Goal: Task Accomplishment & Management: Use online tool/utility

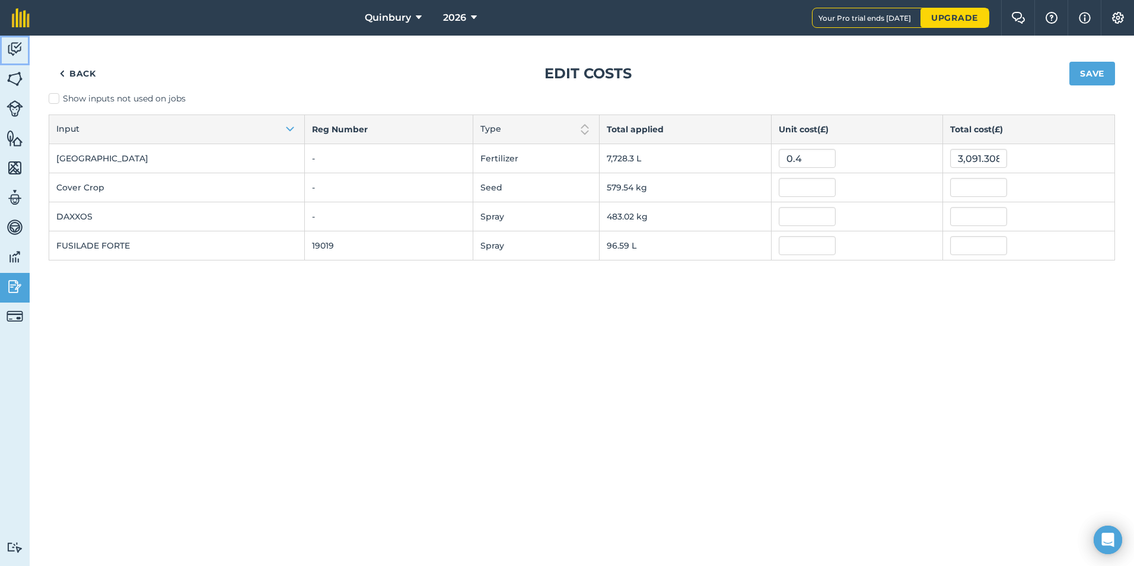
click at [15, 46] on img at bounding box center [15, 49] width 17 height 18
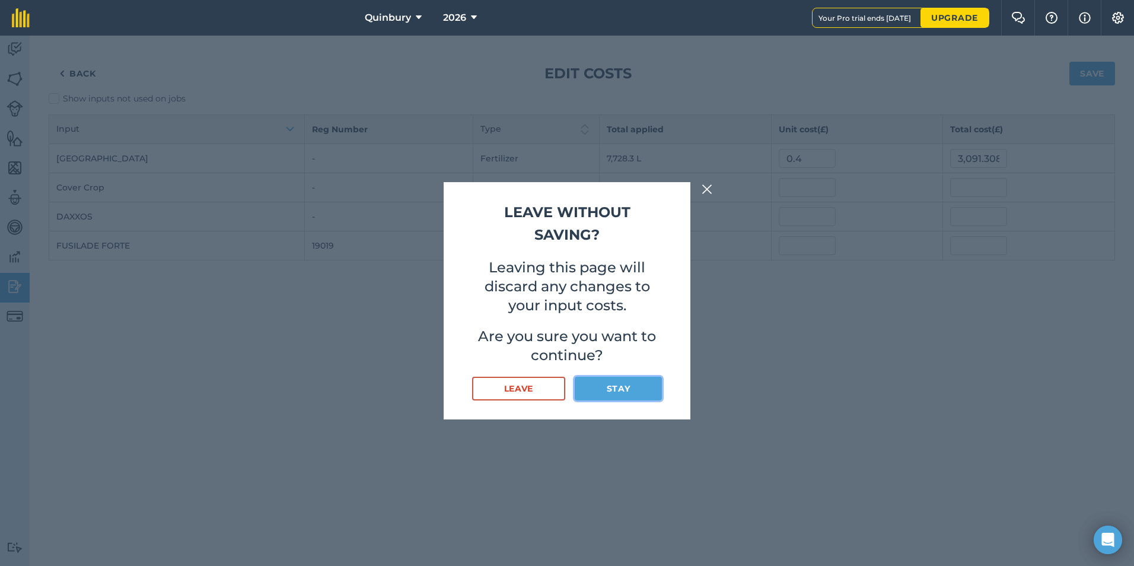
click at [605, 389] on button "Stay" at bounding box center [618, 389] width 87 height 24
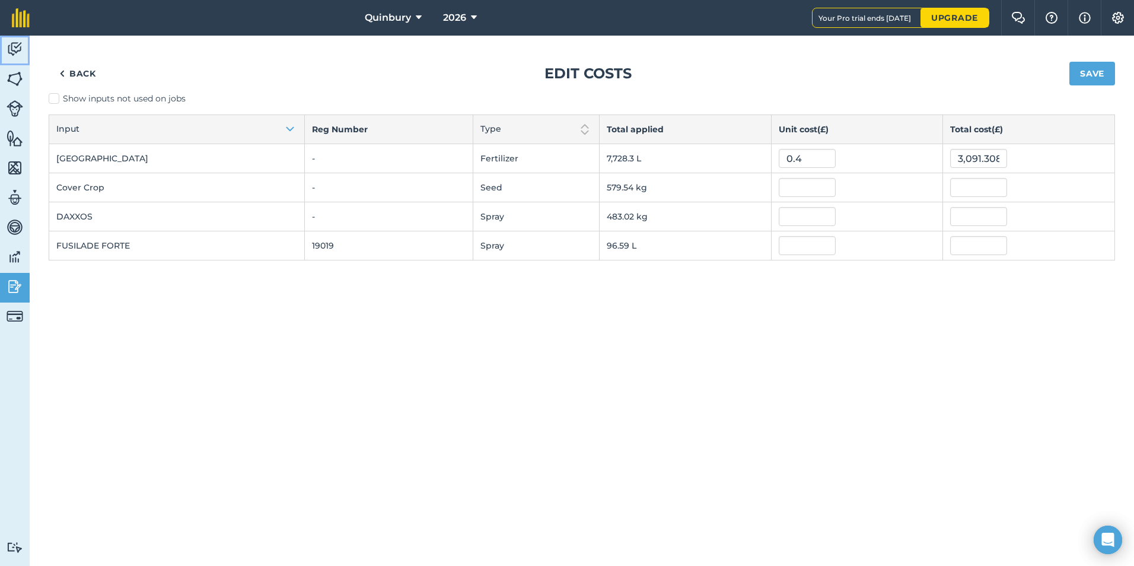
click at [18, 43] on img at bounding box center [15, 49] width 17 height 18
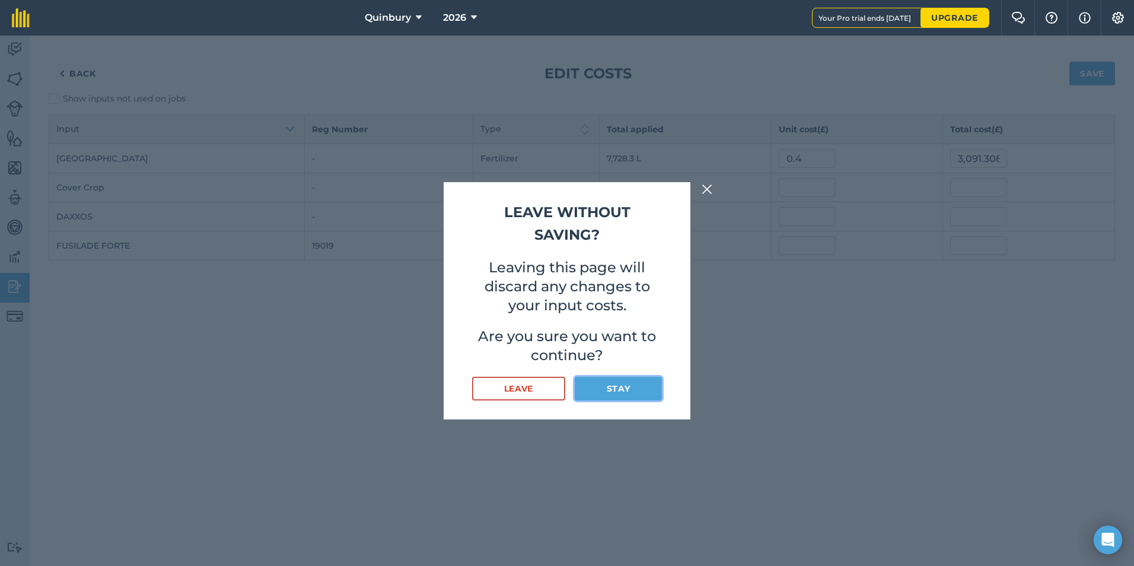
click at [655, 385] on button "Stay" at bounding box center [618, 389] width 87 height 24
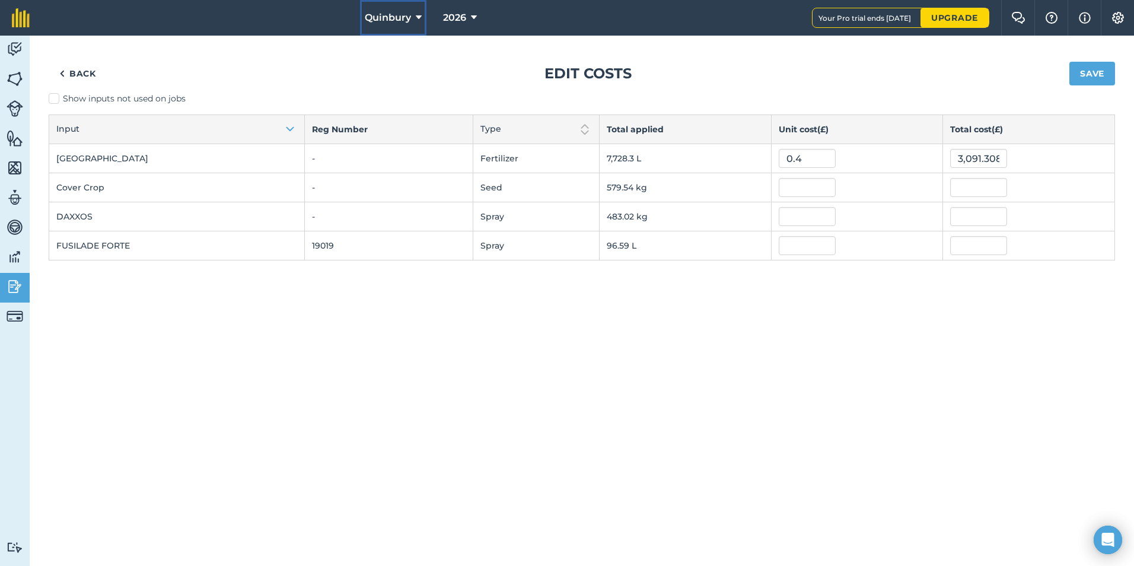
click at [396, 12] on span "Quinbury" at bounding box center [388, 18] width 46 height 14
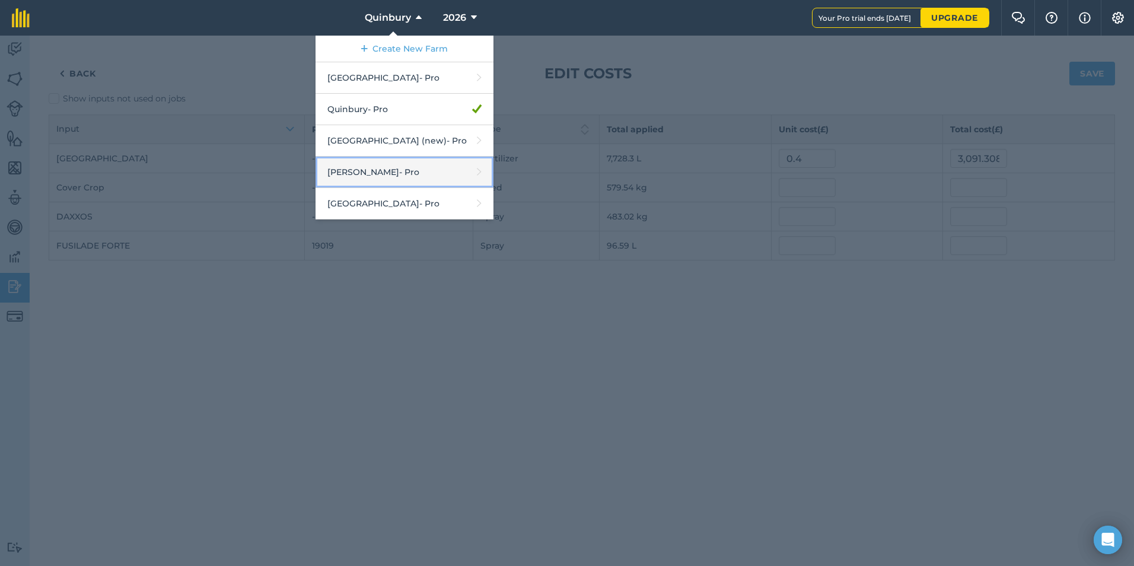
click at [354, 174] on link "[PERSON_NAME] - Pro" at bounding box center [404, 172] width 178 height 31
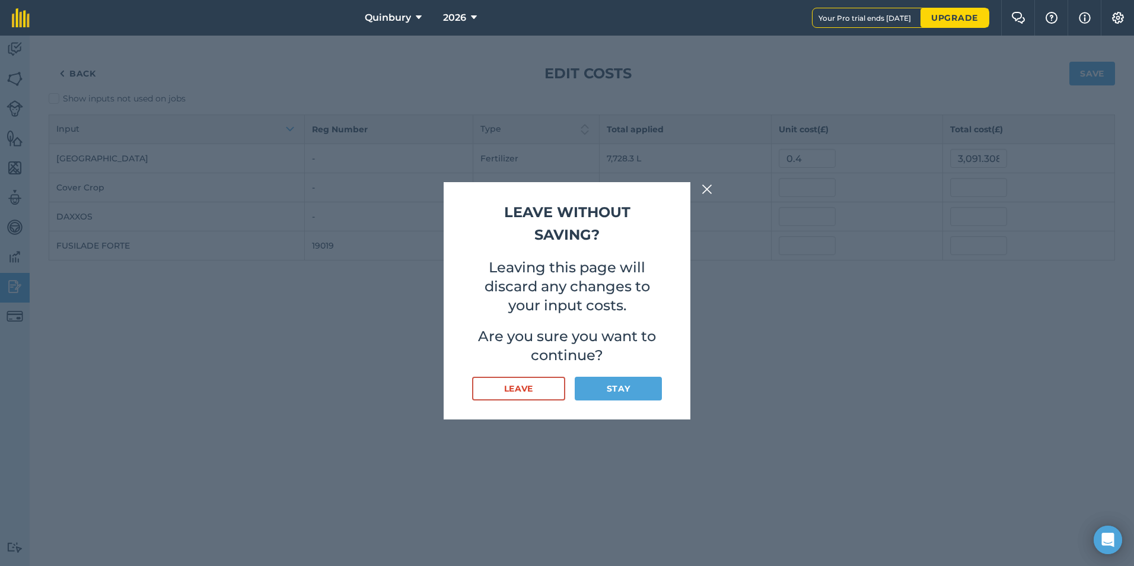
drag, startPoint x: 359, startPoint y: 362, endPoint x: 374, endPoint y: 352, distance: 17.9
click at [527, 386] on button "Leave" at bounding box center [518, 389] width 93 height 24
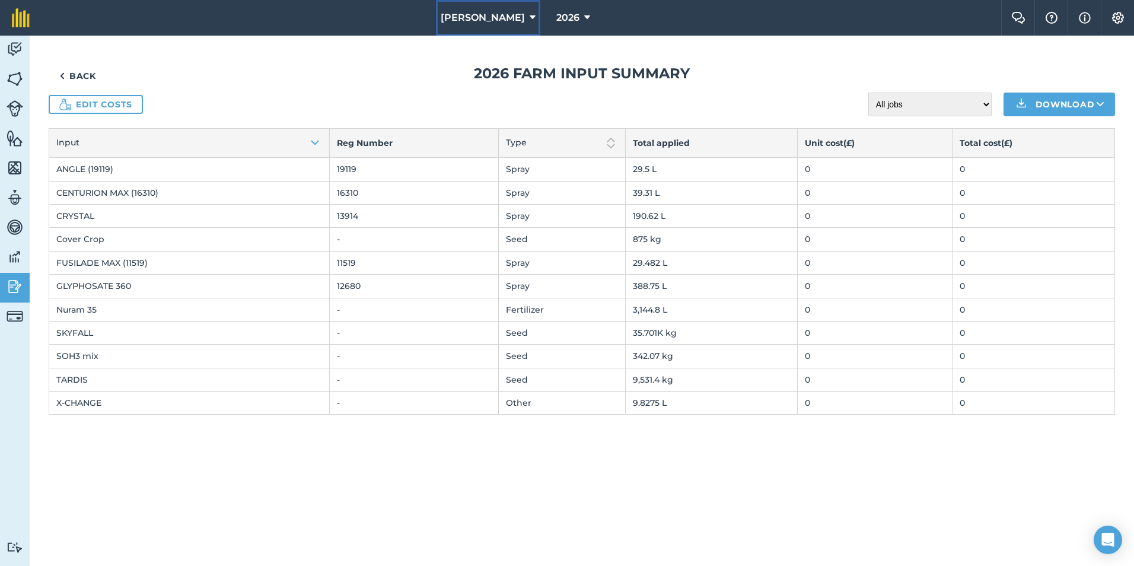
click at [502, 17] on span "[PERSON_NAME]" at bounding box center [483, 18] width 84 height 14
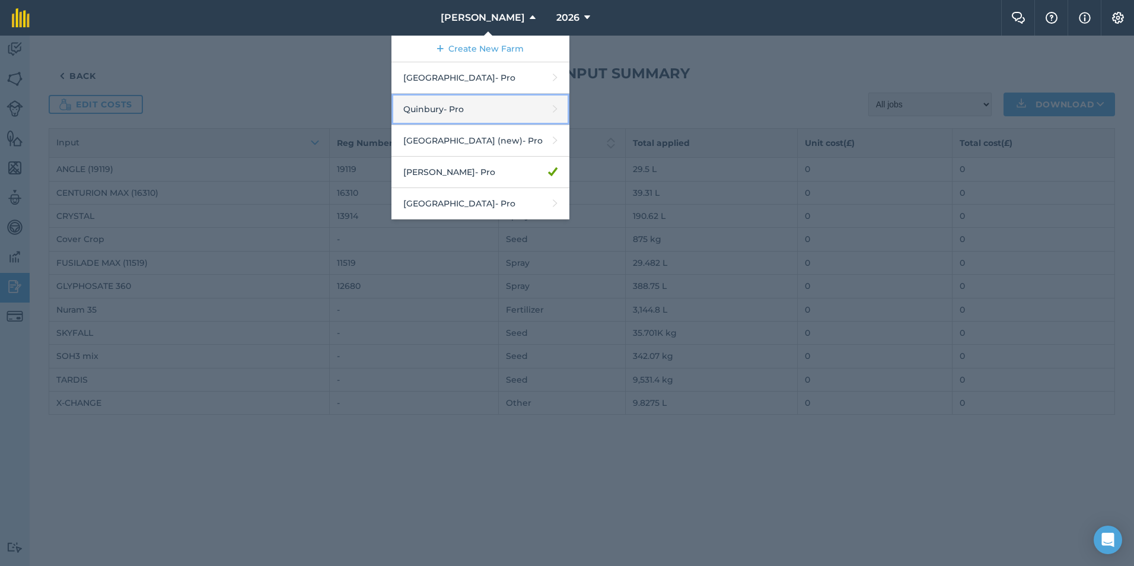
click at [459, 111] on link "Quinbury - Pro" at bounding box center [480, 109] width 178 height 31
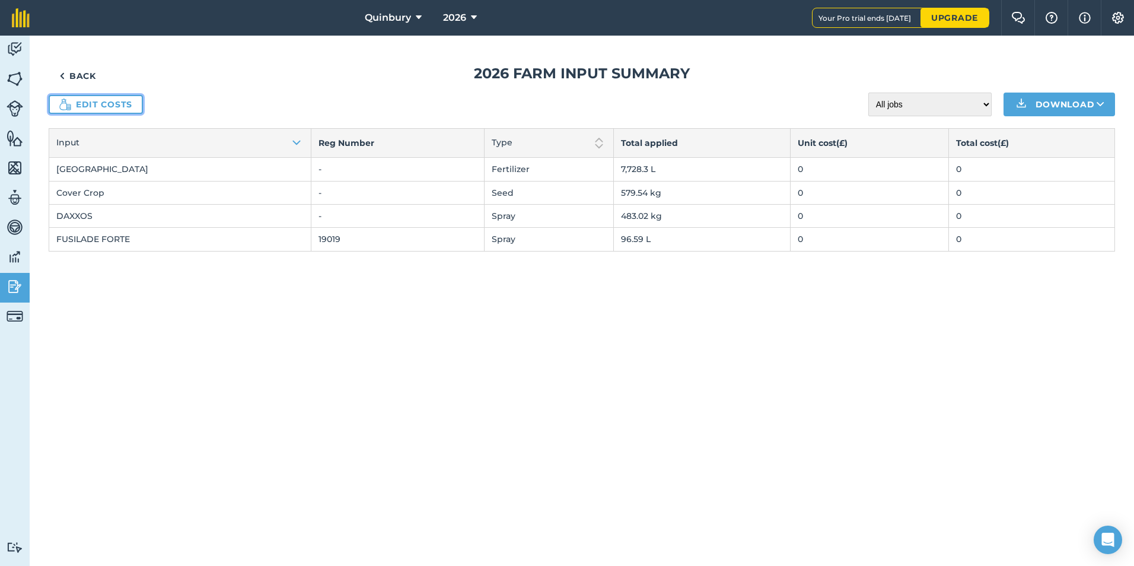
click at [92, 100] on link "Edit costs" at bounding box center [96, 104] width 94 height 19
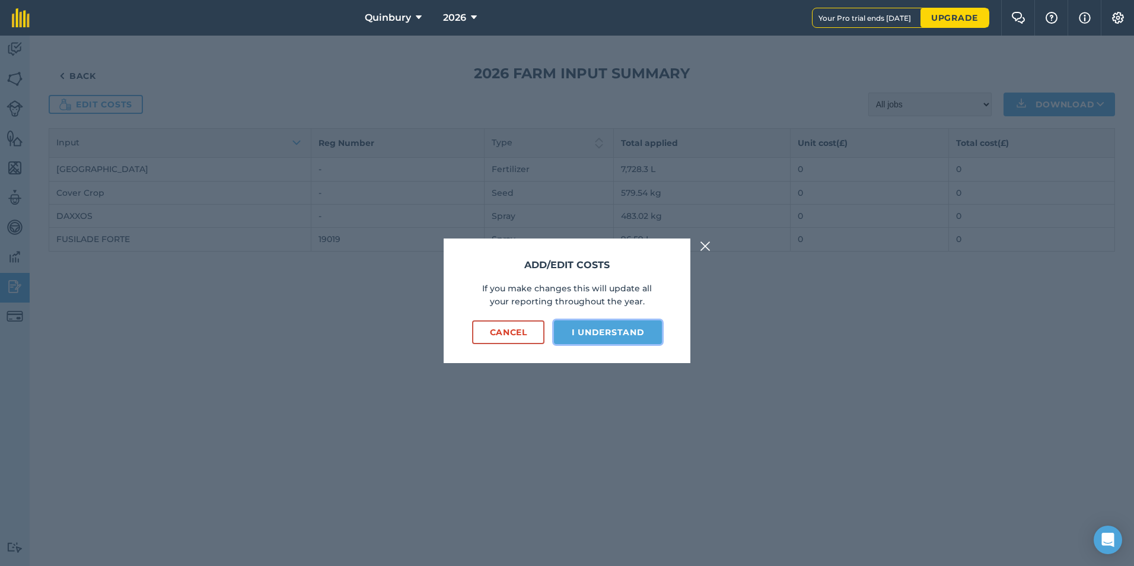
click at [590, 340] on button "I understand" at bounding box center [608, 332] width 108 height 24
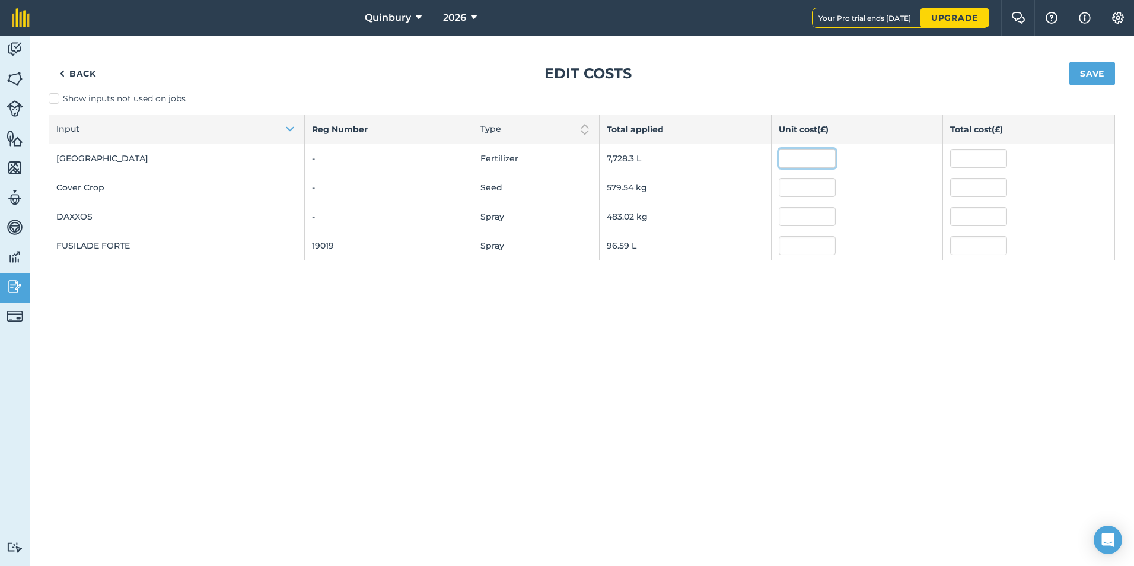
click at [795, 164] on input "text" at bounding box center [807, 158] width 57 height 19
type input "0.4"
type input "3,091.3082"
click at [764, 289] on div "Back Edit costs Save Show inputs not used on jobs Input Reg Number Type Total a…" at bounding box center [582, 301] width 1104 height 530
click at [1086, 74] on button "Save" at bounding box center [1092, 74] width 46 height 24
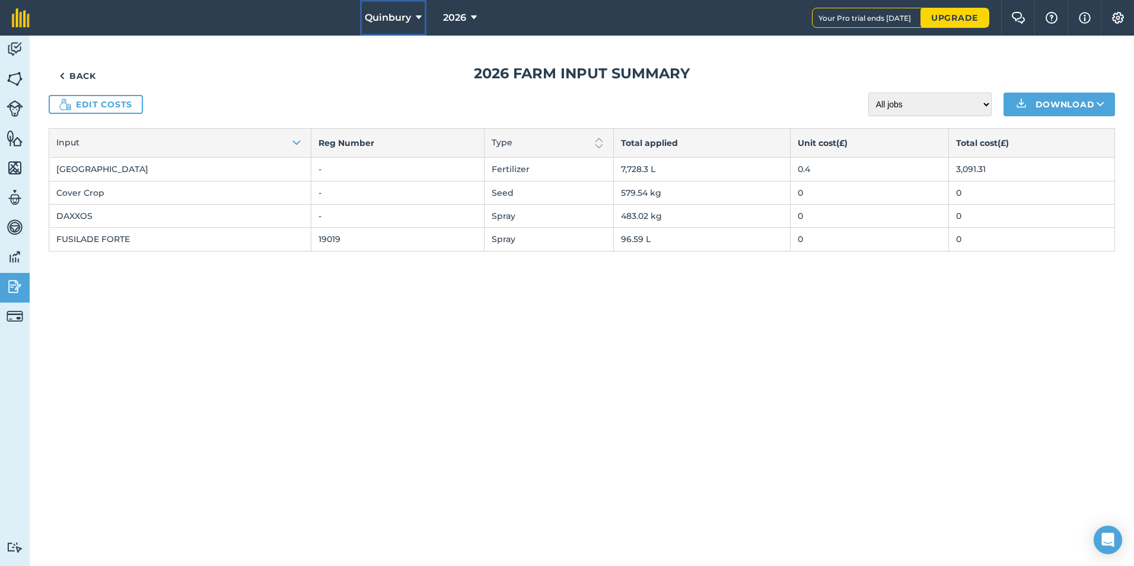
click at [387, 18] on span "Quinbury" at bounding box center [388, 18] width 46 height 14
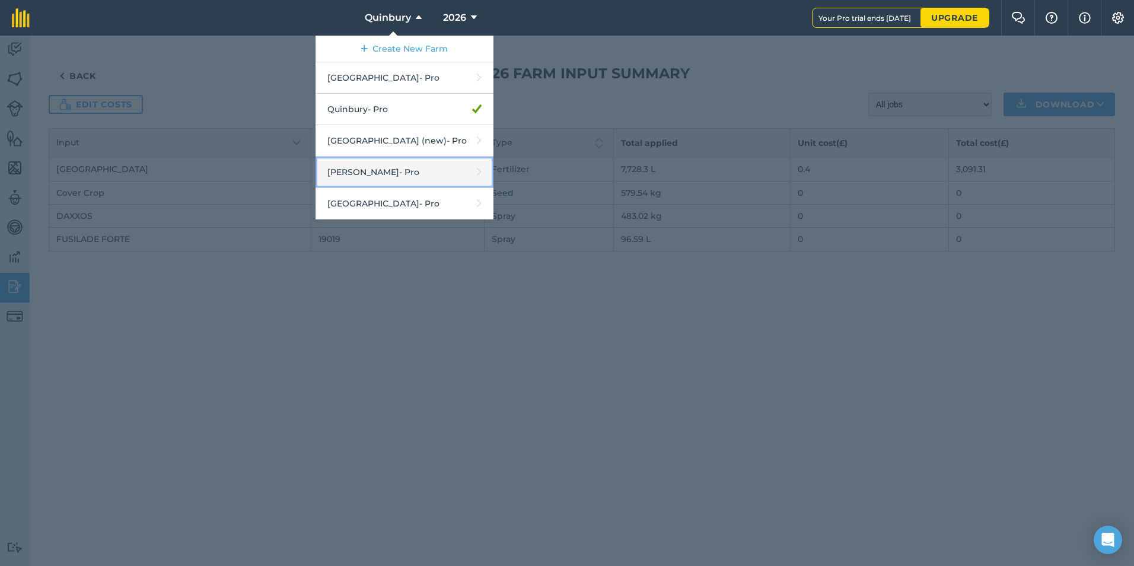
click at [372, 165] on link "[PERSON_NAME] - Pro" at bounding box center [404, 172] width 178 height 31
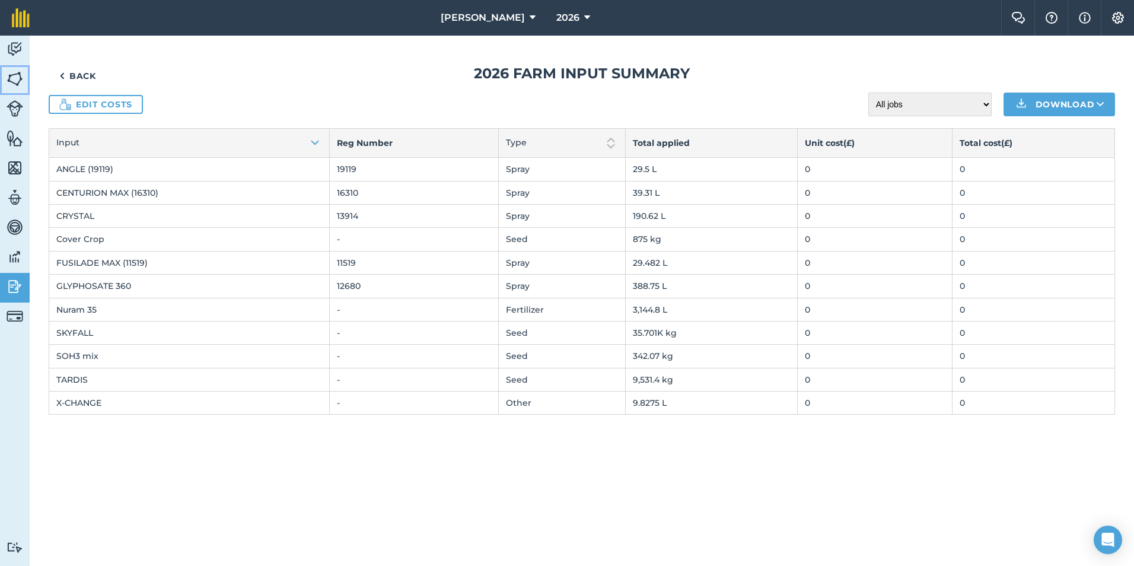
click at [14, 73] on img at bounding box center [15, 79] width 17 height 18
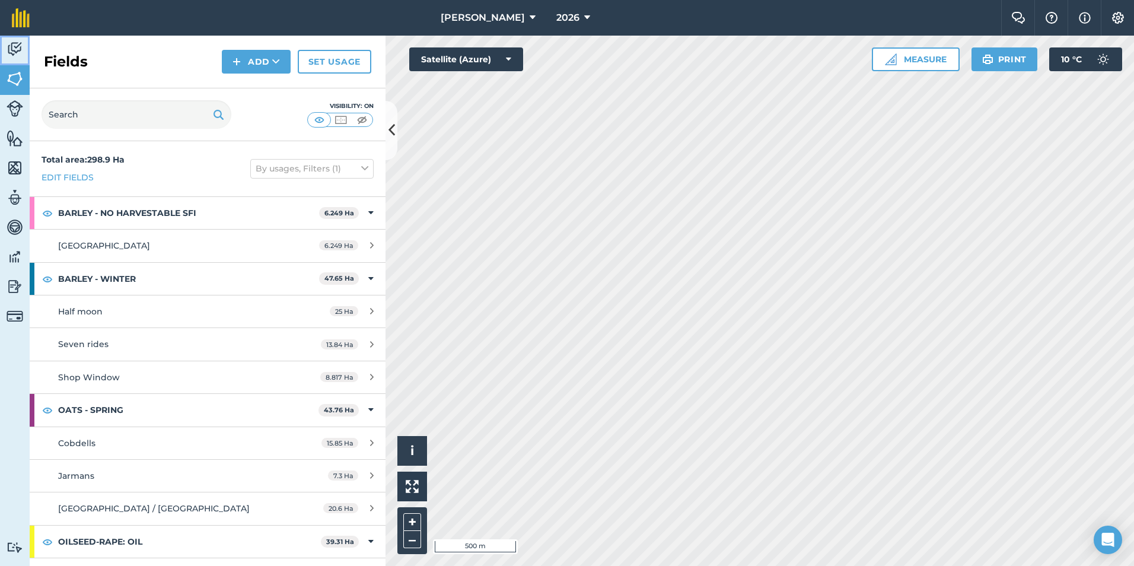
click at [16, 52] on img at bounding box center [15, 49] width 17 height 18
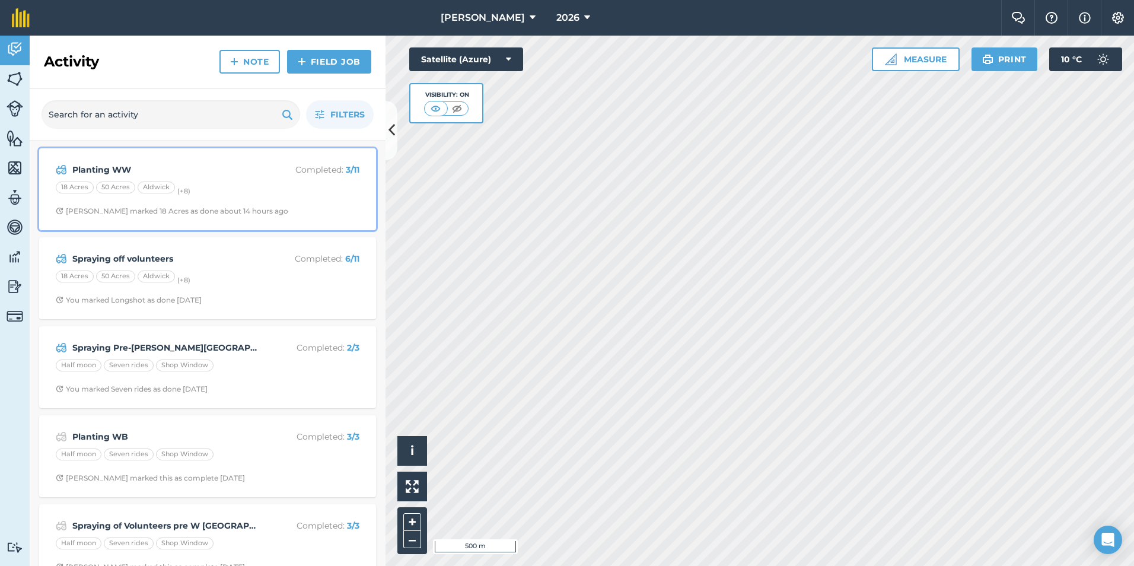
click at [273, 189] on div "18 Acres 50 Acres Aldwick (+ 8 )" at bounding box center [208, 188] width 304 height 15
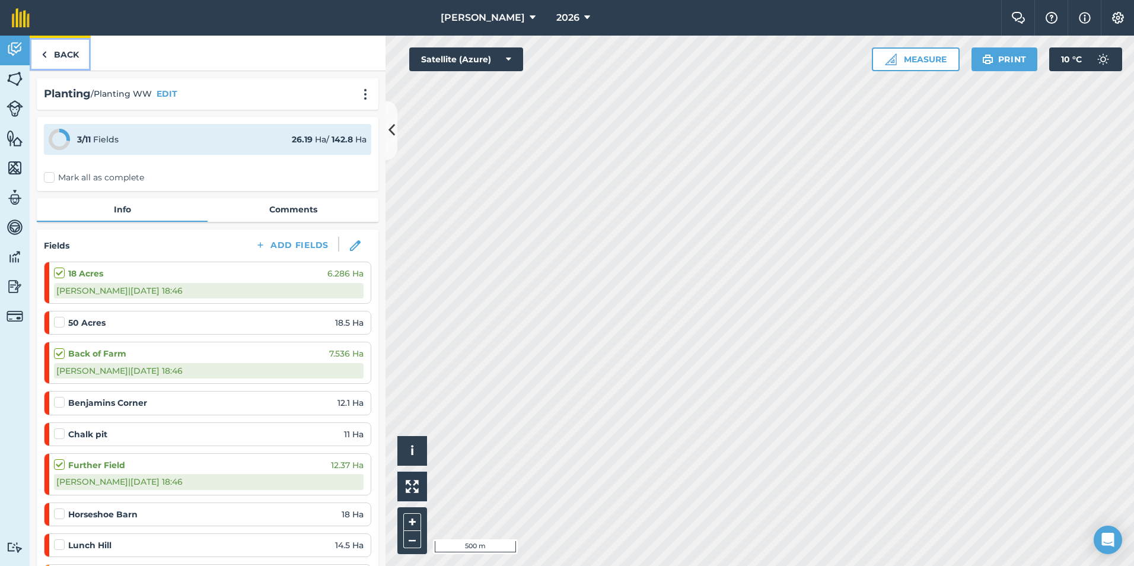
click at [71, 50] on link "Back" at bounding box center [60, 53] width 61 height 35
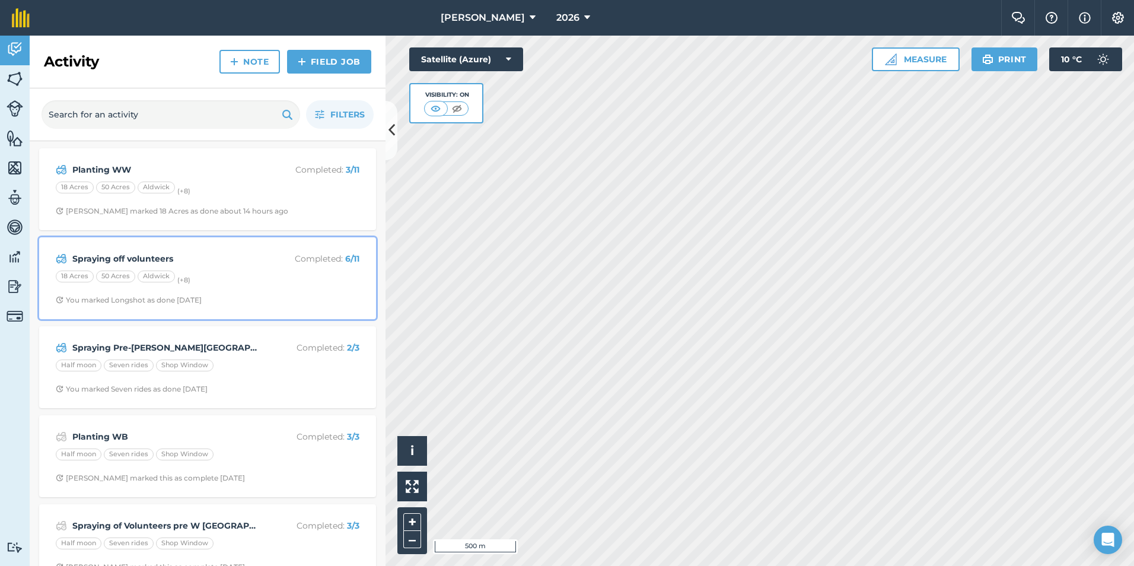
click at [194, 268] on div "Spraying off volunteers Completed : 6 / 11 18 Acres 50 Acres Aldwick (+ 8 ) You…" at bounding box center [207, 278] width 323 height 68
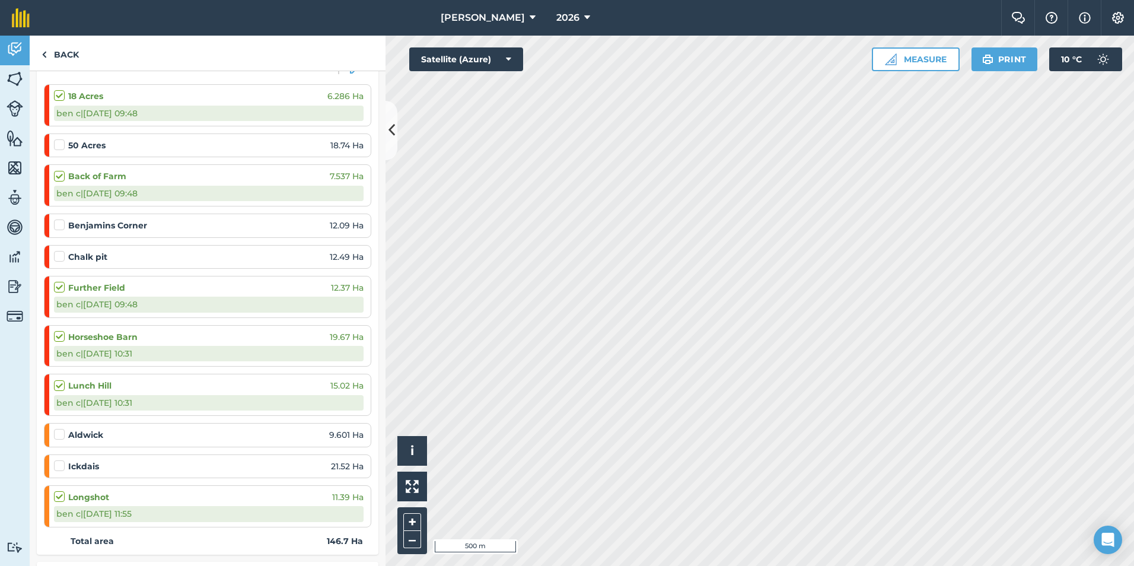
scroll to position [178, 0]
click at [60, 428] on label at bounding box center [61, 428] width 14 height 0
click at [60, 435] on input "checkbox" at bounding box center [58, 432] width 8 height 8
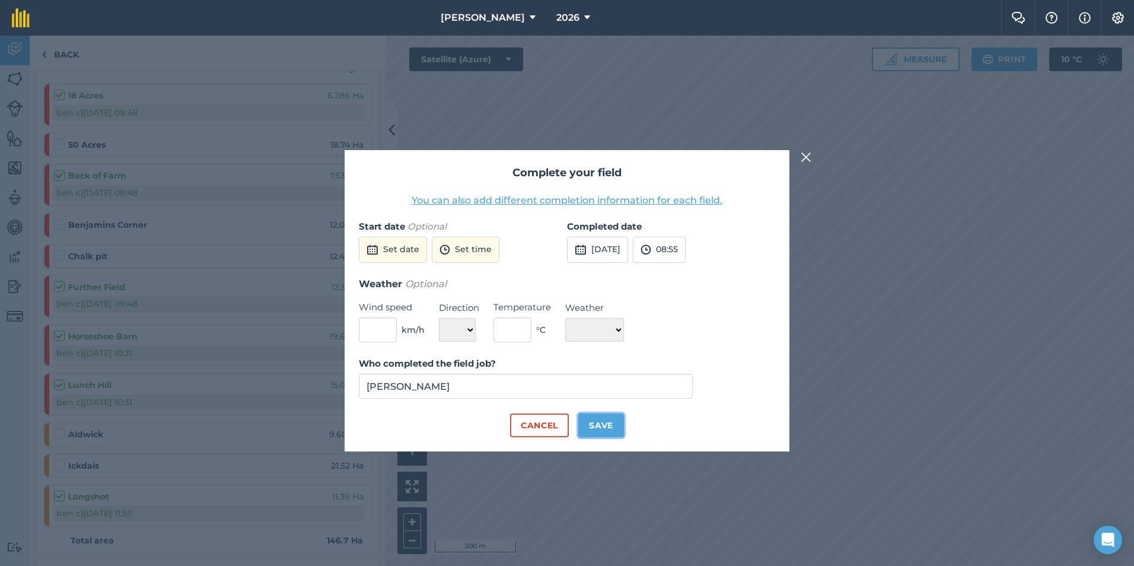
click at [591, 423] on button "Save" at bounding box center [601, 425] width 46 height 24
checkbox input "true"
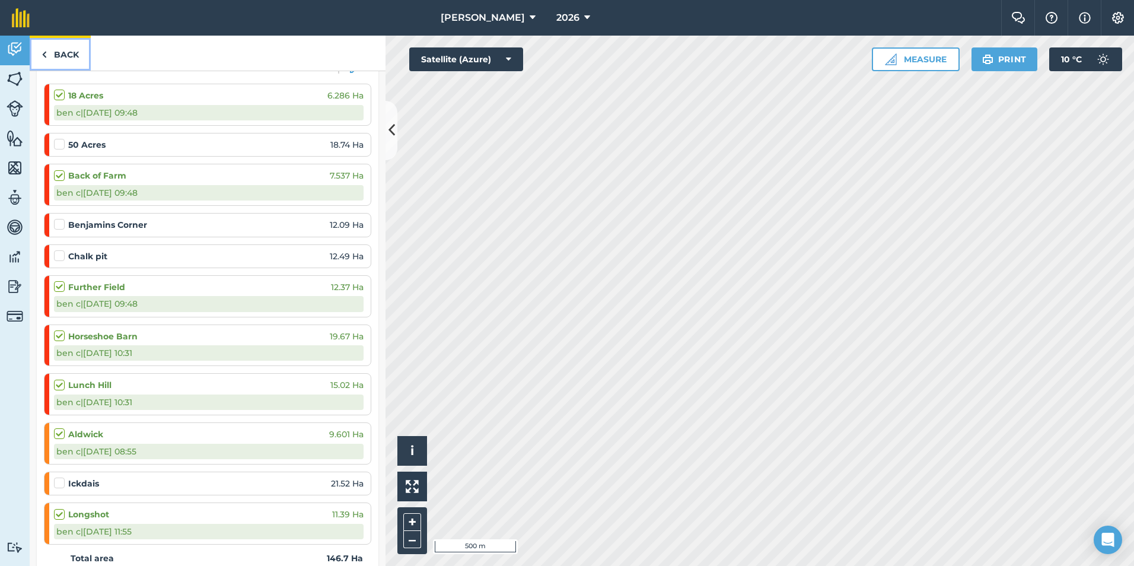
click at [66, 55] on link "Back" at bounding box center [60, 53] width 61 height 35
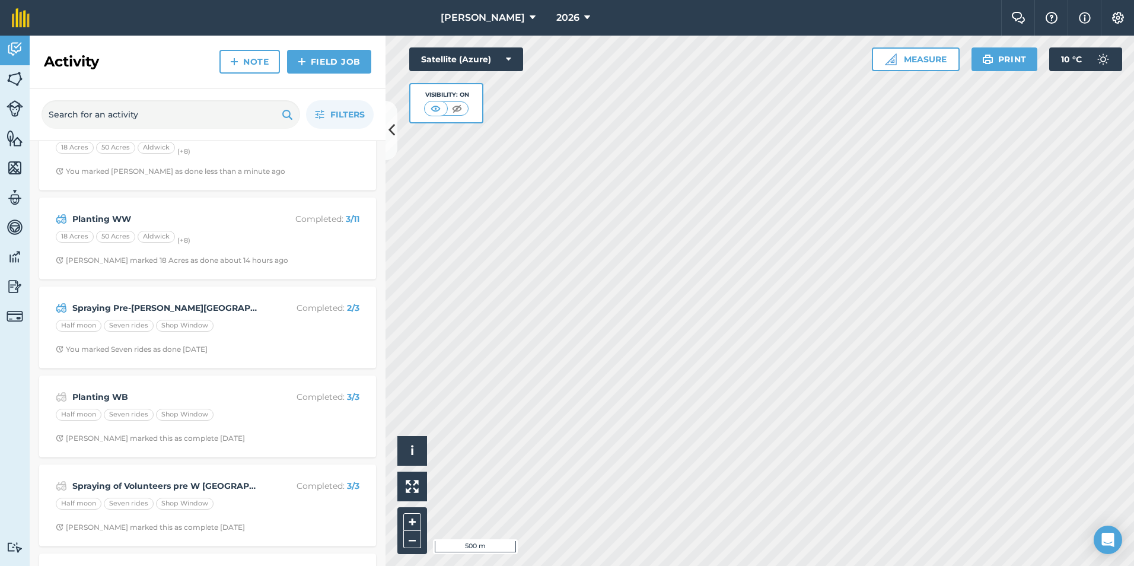
scroll to position [119, 0]
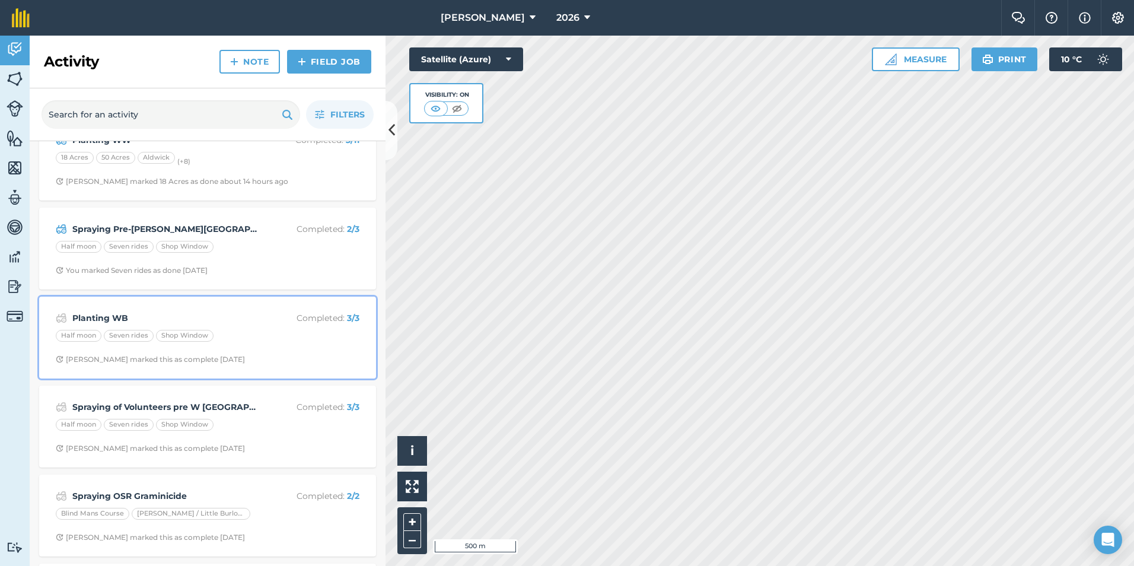
click at [116, 311] on div "Planting WB Completed : 3 / 3" at bounding box center [208, 318] width 304 height 14
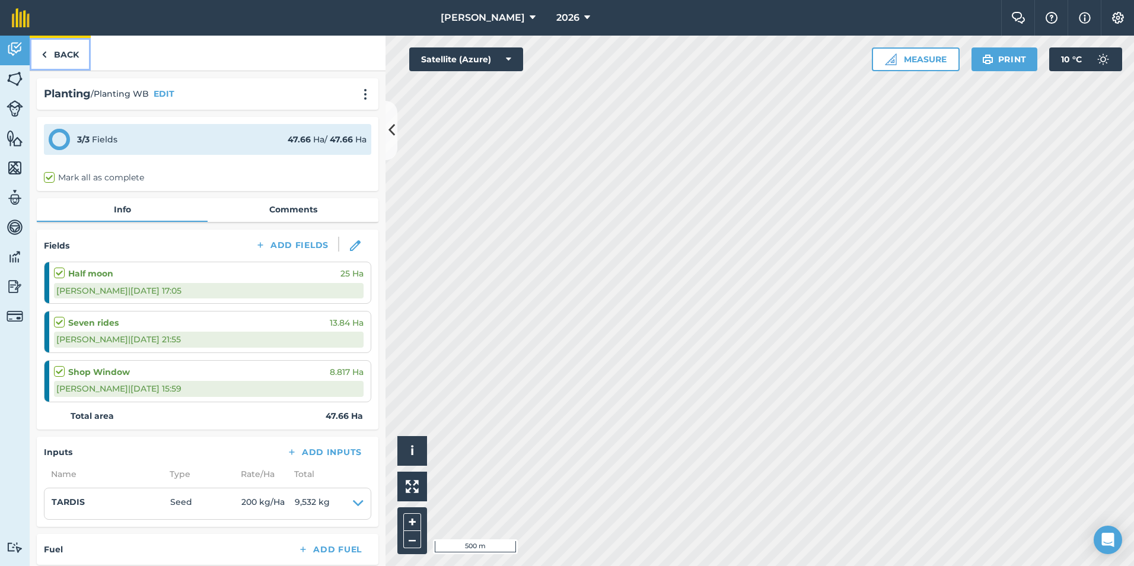
click at [81, 55] on link "Back" at bounding box center [60, 53] width 61 height 35
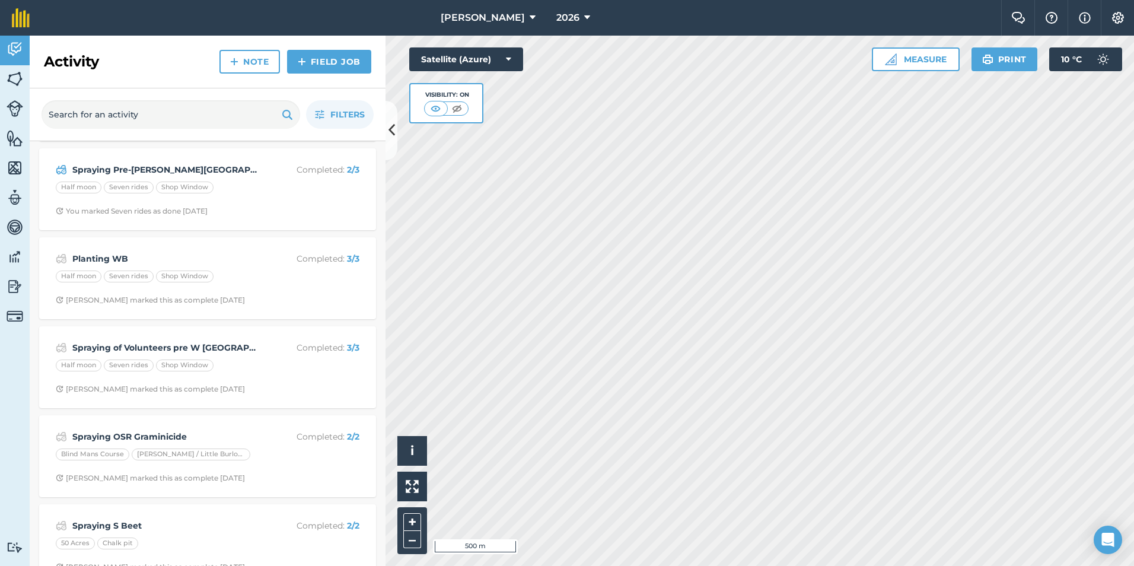
scroll to position [237, 0]
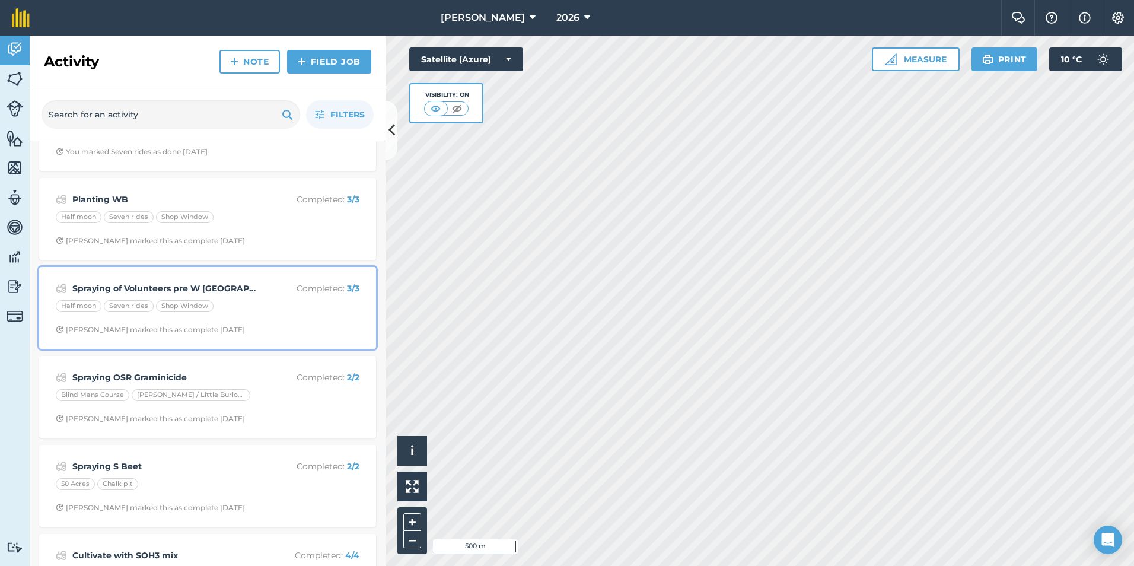
click at [123, 292] on strong "Spraying of Volunteers pre W [GEOGRAPHIC_DATA]" at bounding box center [166, 288] width 188 height 13
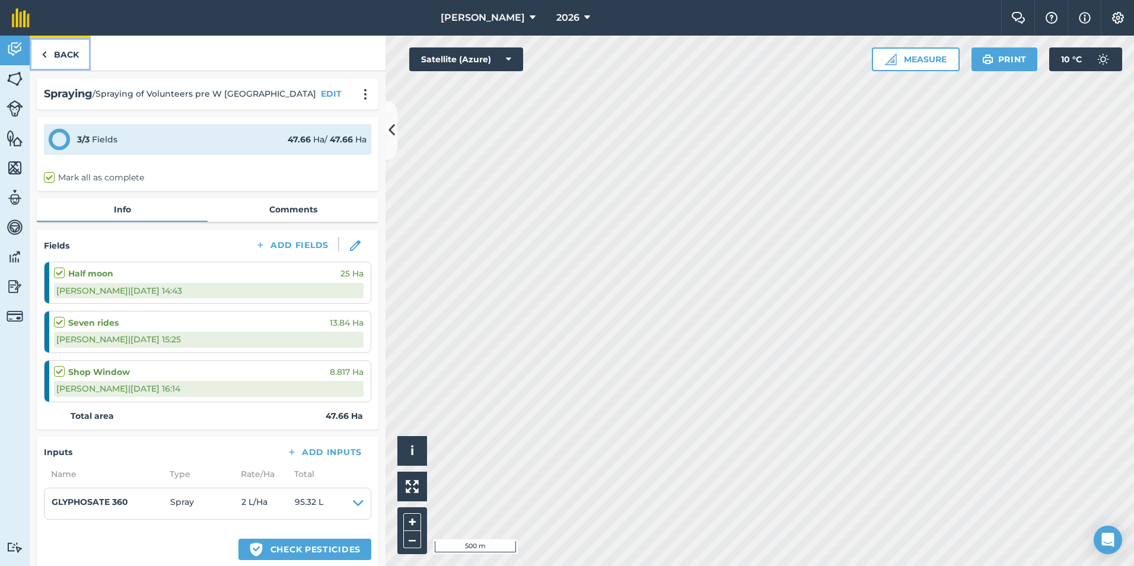
click at [58, 46] on link "Back" at bounding box center [60, 53] width 61 height 35
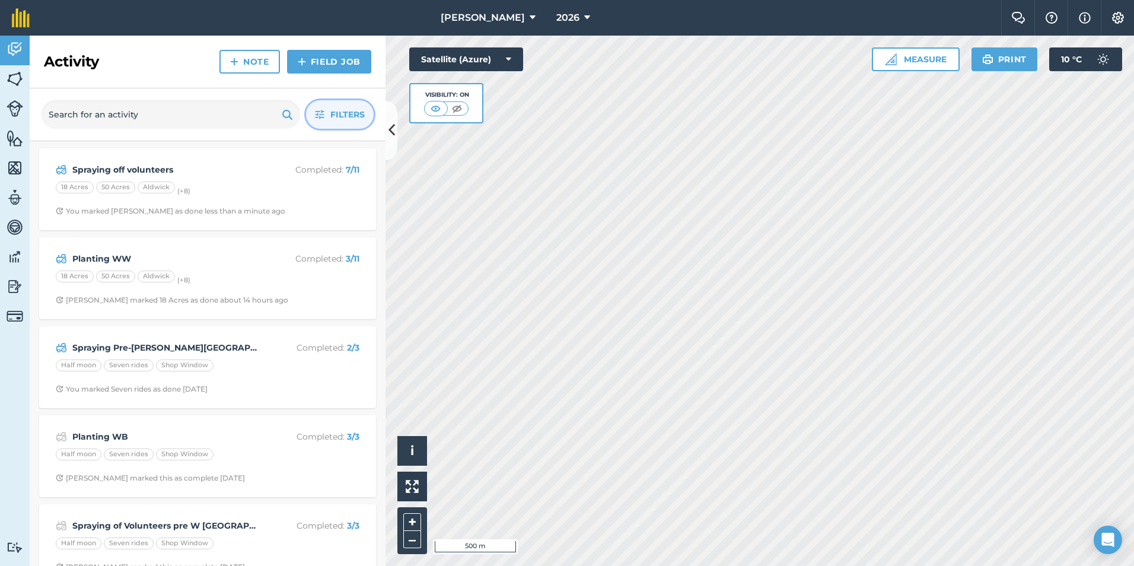
click at [337, 123] on button "Filters" at bounding box center [340, 114] width 68 height 28
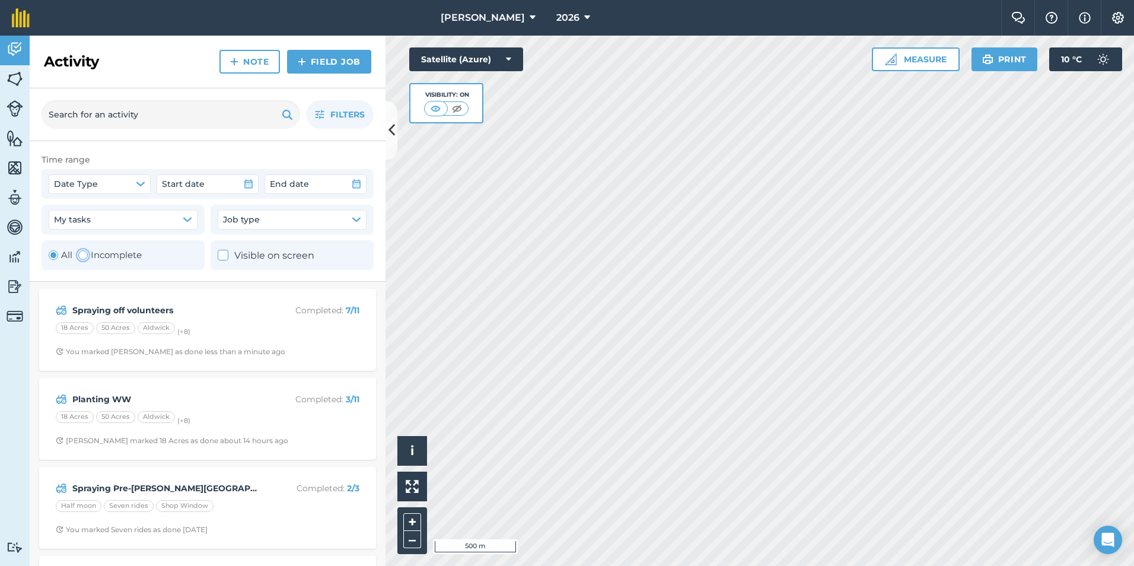
click at [82, 256] on div "Toggle Activity" at bounding box center [82, 254] width 9 height 9
radio input "false"
radio input "true"
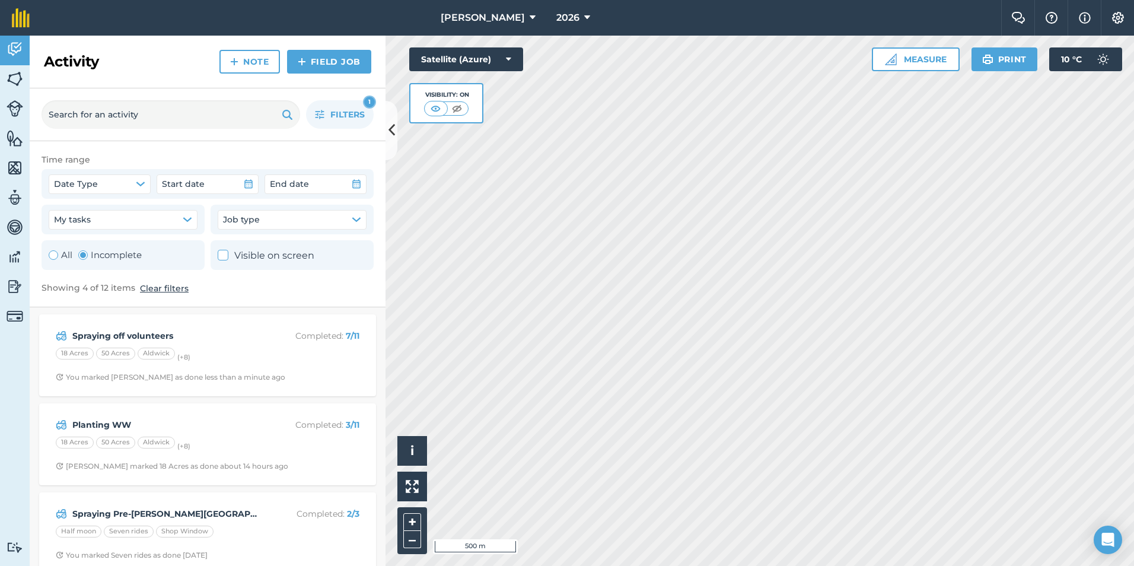
click at [192, 64] on div "Activity Note Field Job" at bounding box center [208, 62] width 356 height 53
click at [326, 111] on button "Filters 1" at bounding box center [340, 114] width 68 height 28
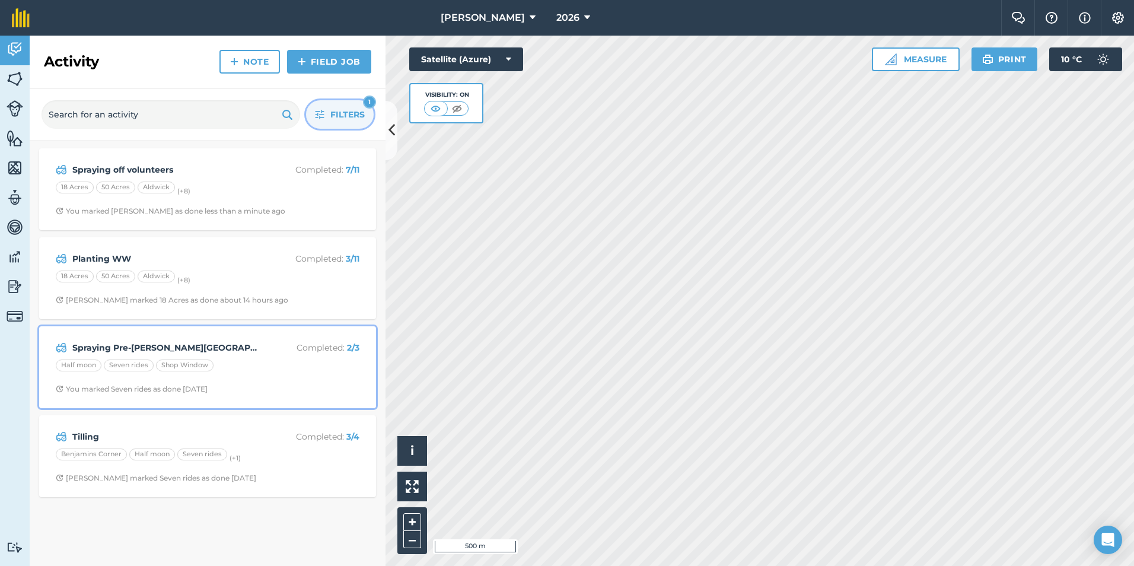
click at [148, 345] on strong "Spraying Pre-[PERSON_NAME][GEOGRAPHIC_DATA]" at bounding box center [166, 347] width 188 height 13
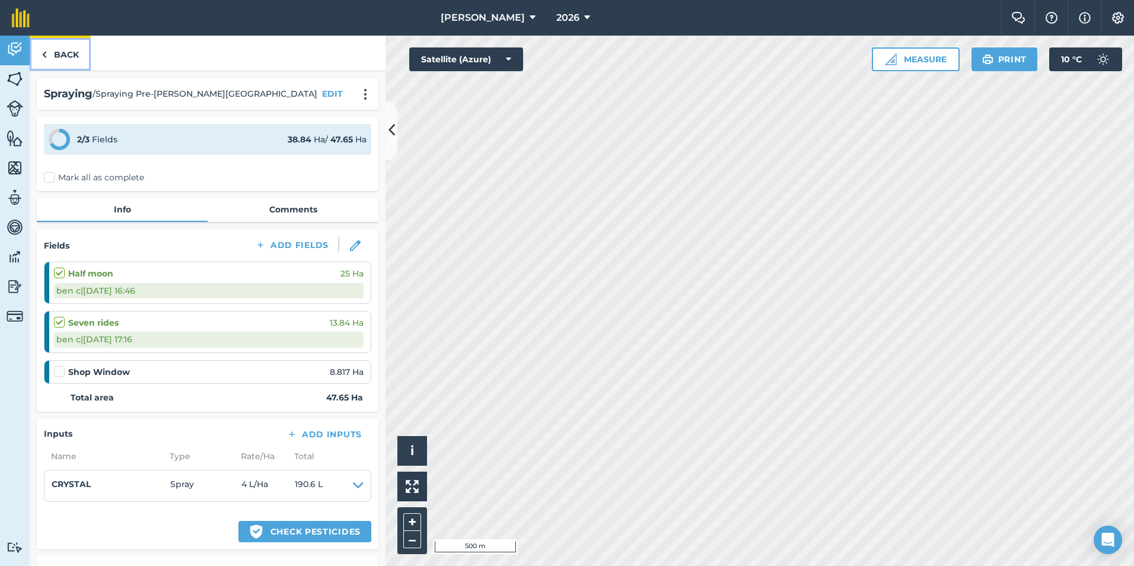
click at [71, 54] on link "Back" at bounding box center [60, 53] width 61 height 35
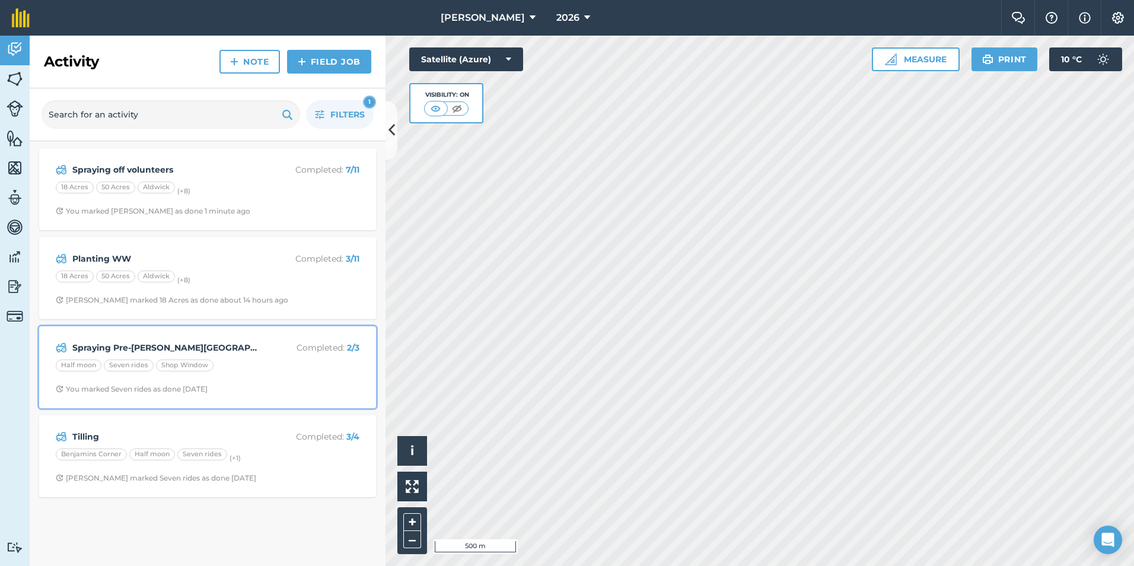
click at [129, 355] on div "Spraying Pre-[PERSON_NAME] Completed : 2 / 3 Half moon Seven rides Shop Window …" at bounding box center [207, 367] width 323 height 68
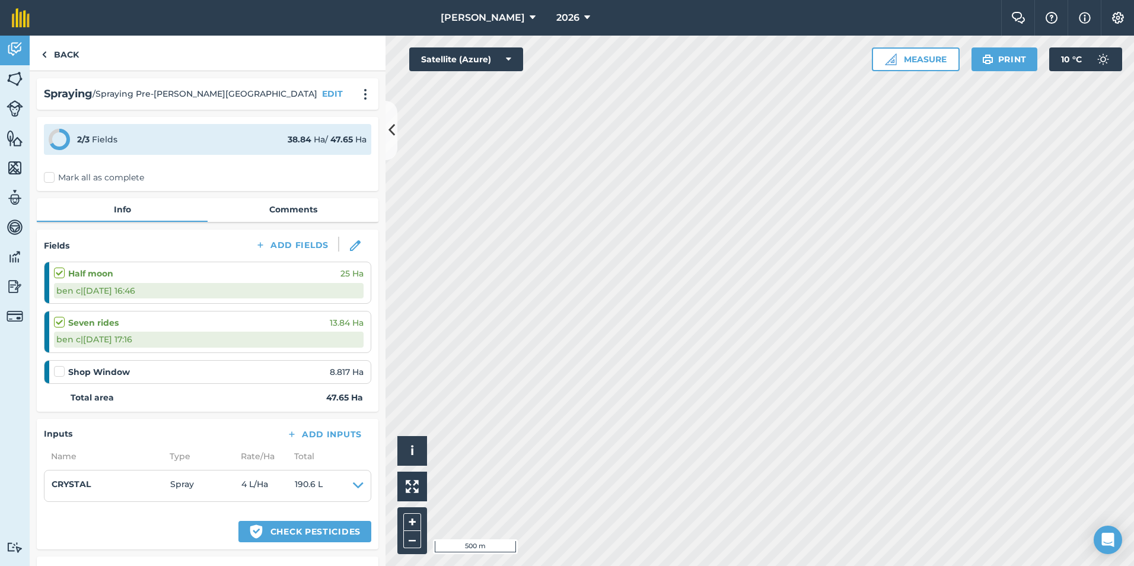
click at [67, 377] on div "Shop Window 8.817 Ha" at bounding box center [209, 371] width 310 height 13
click at [55, 365] on label at bounding box center [61, 365] width 14 height 0
click at [55, 372] on input "checkbox" at bounding box center [58, 369] width 8 height 8
checkbox input "false"
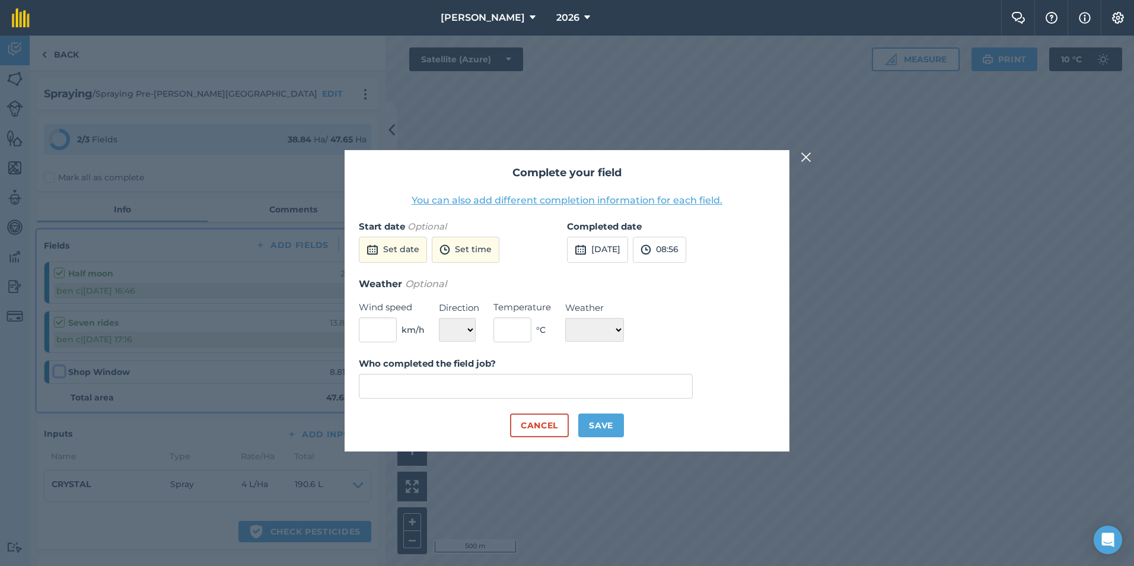
type input "[PERSON_NAME]"
click at [609, 429] on button "Save" at bounding box center [601, 425] width 46 height 24
checkbox input "true"
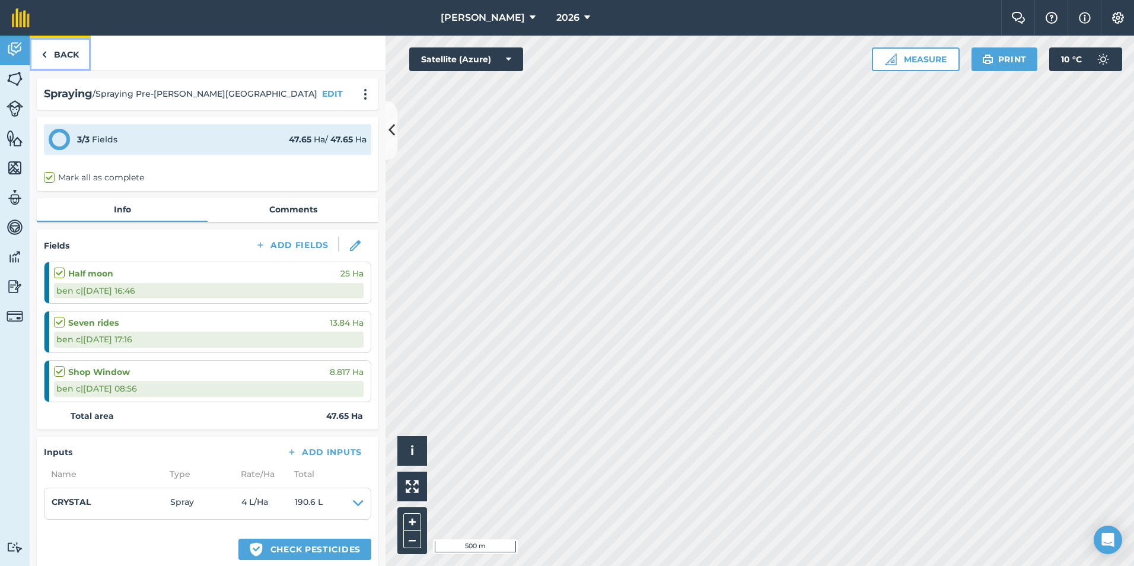
click at [66, 52] on link "Back" at bounding box center [60, 53] width 61 height 35
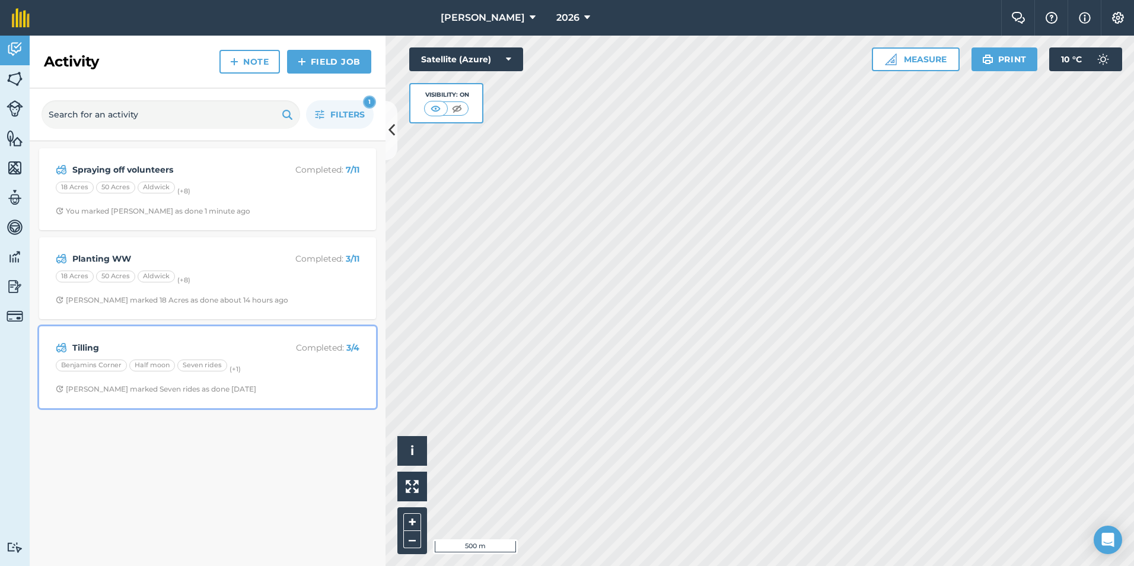
click at [101, 347] on strong "Tilling" at bounding box center [166, 347] width 188 height 13
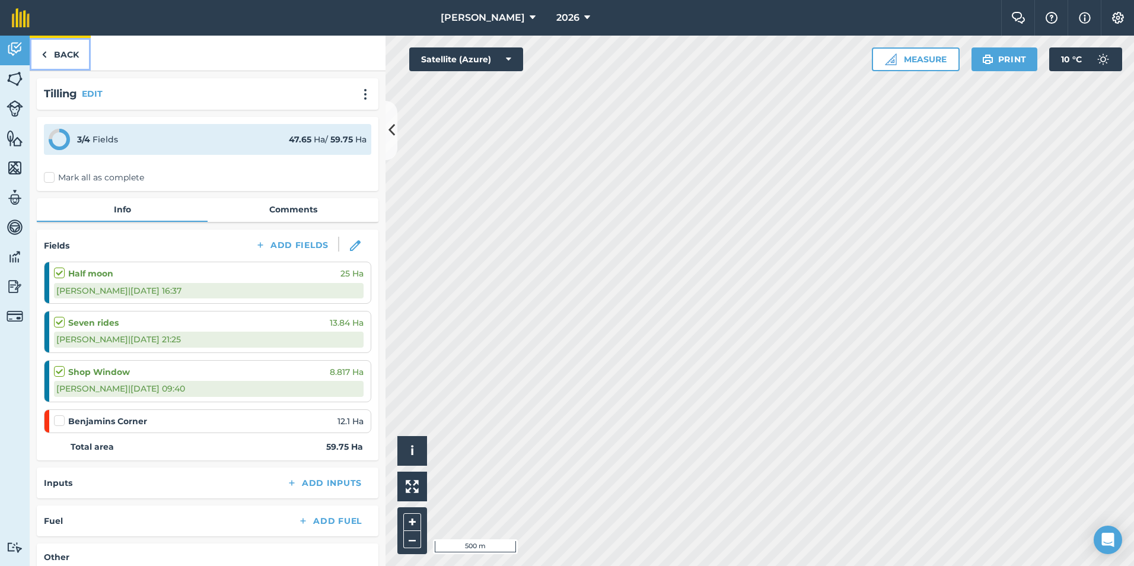
click at [61, 65] on link "Back" at bounding box center [60, 53] width 61 height 35
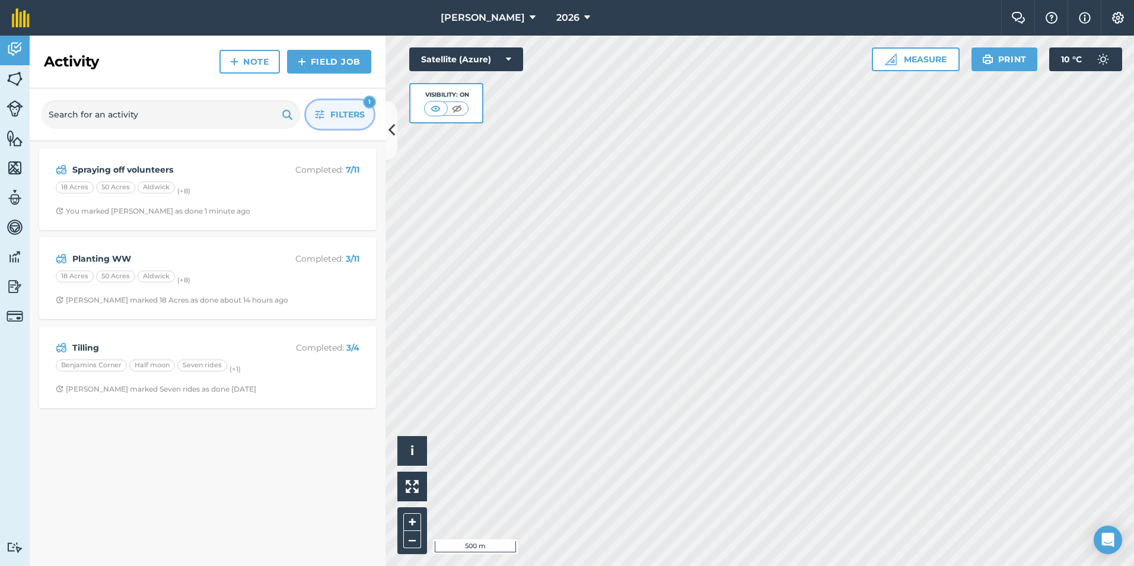
click at [342, 113] on span "Filters" at bounding box center [347, 114] width 34 height 13
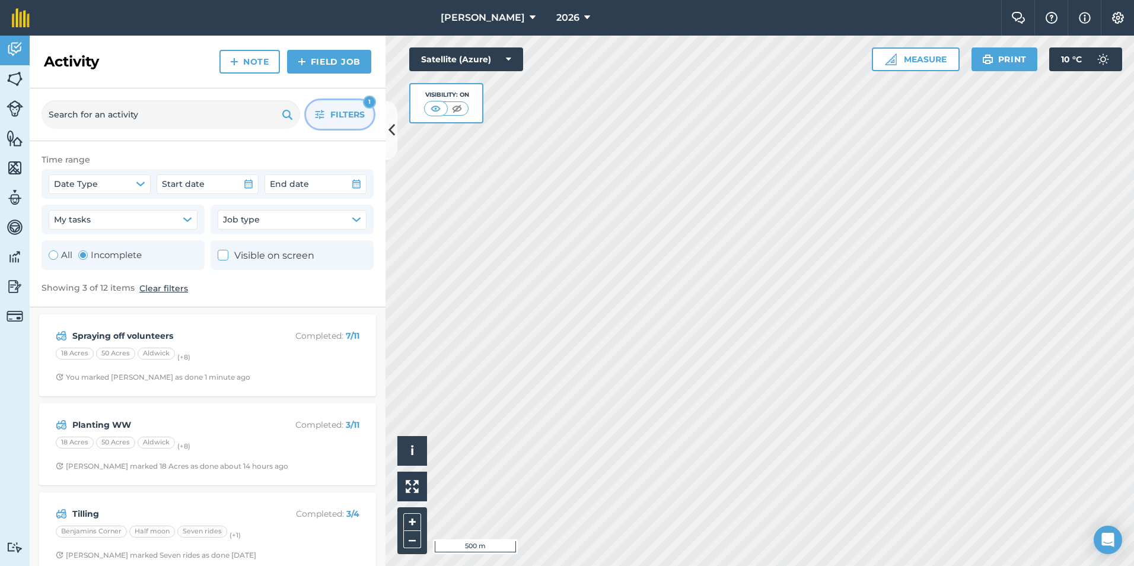
click at [51, 258] on div "Toggle Activity" at bounding box center [53, 254] width 9 height 9
radio input "true"
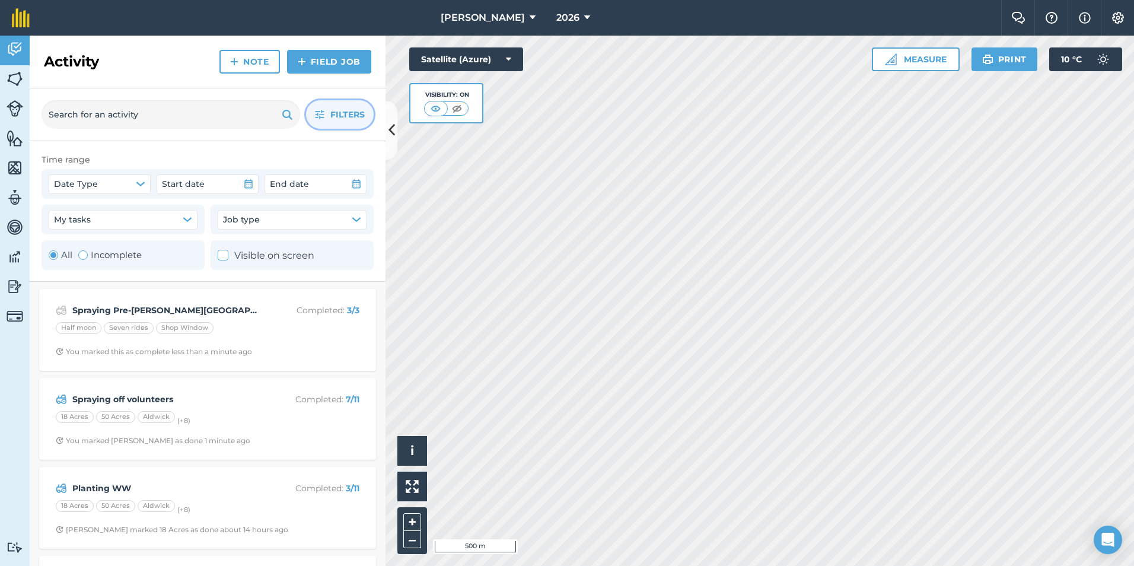
click at [362, 110] on span "Filters" at bounding box center [347, 114] width 34 height 13
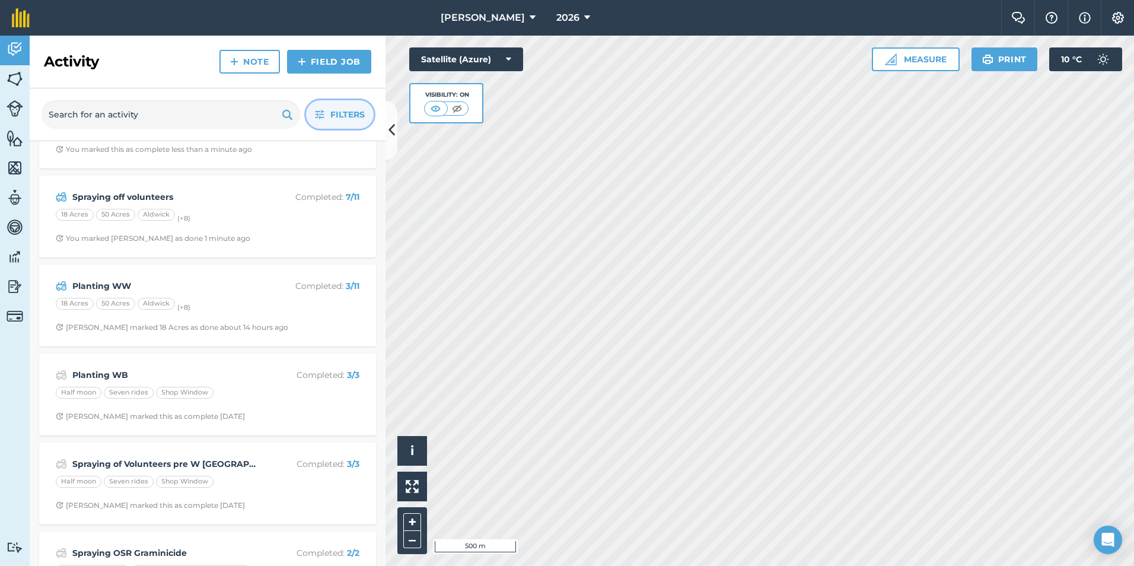
scroll to position [59, 0]
click at [349, 63] on link "Field Job" at bounding box center [329, 62] width 84 height 24
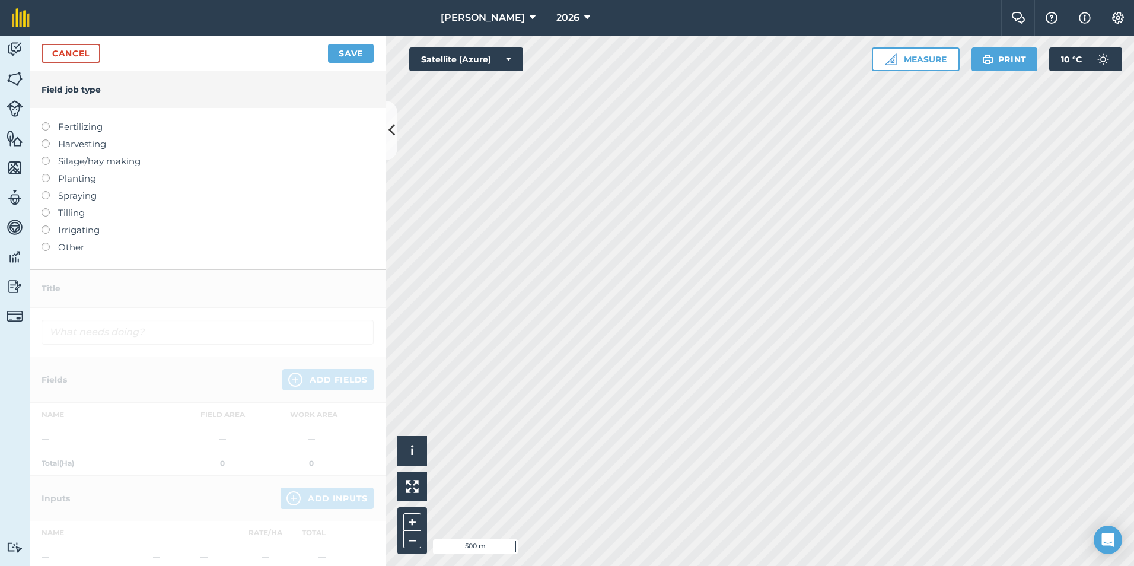
click at [99, 194] on label "Spraying" at bounding box center [208, 196] width 332 height 14
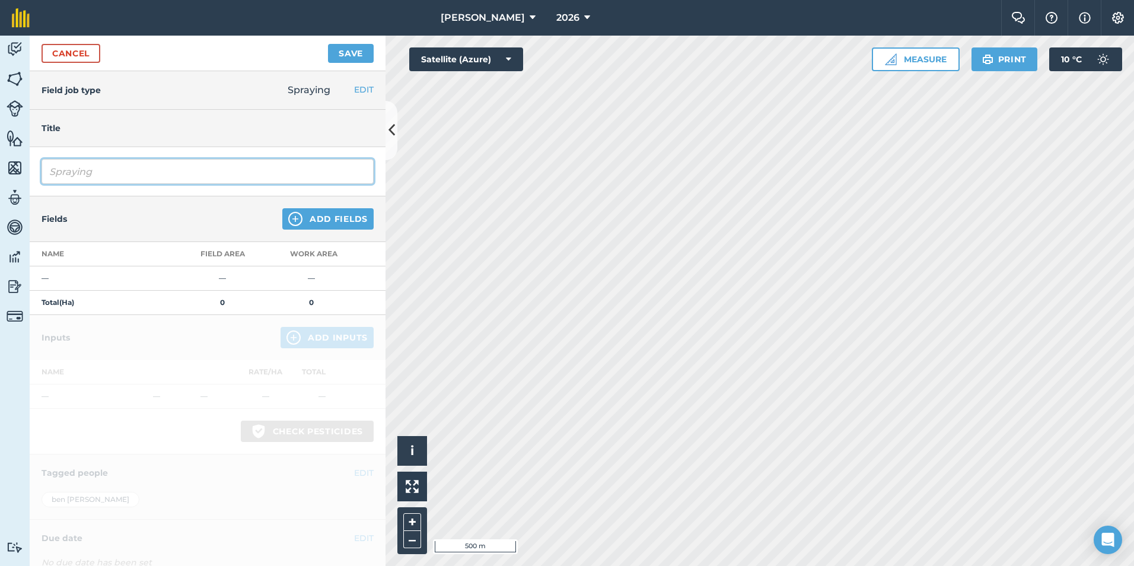
click at [124, 176] on input "Spraying" at bounding box center [208, 171] width 332 height 25
type input "Spraying 1st Wheat Pre-em"
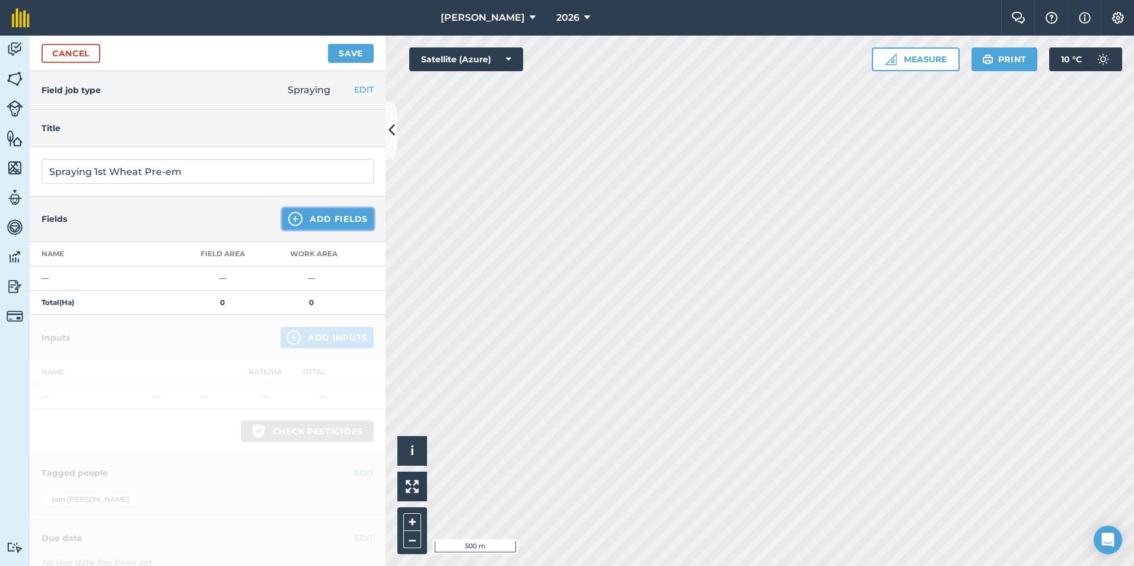
click at [313, 215] on button "Add Fields" at bounding box center [327, 218] width 91 height 21
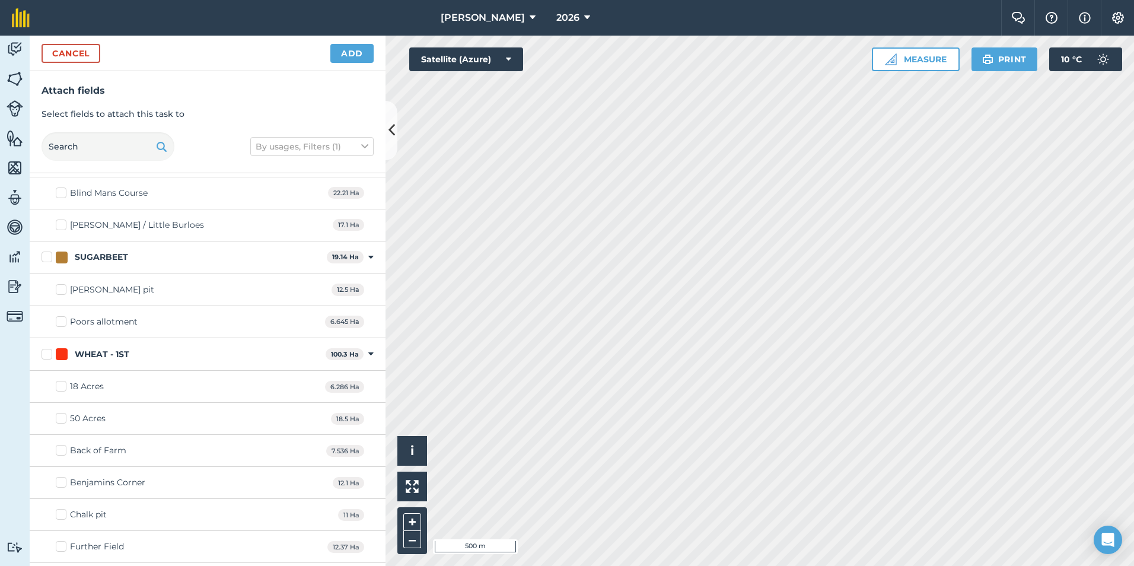
scroll to position [356, 0]
click at [45, 359] on div "WHEAT - 1ST 100.3 Ha Toggle showing WHEAT - 1ST fields" at bounding box center [208, 350] width 356 height 33
click at [45, 352] on label "WHEAT - 1ST" at bounding box center [181, 350] width 279 height 12
click at [45, 352] on input "WHEAT - 1ST" at bounding box center [46, 348] width 8 height 8
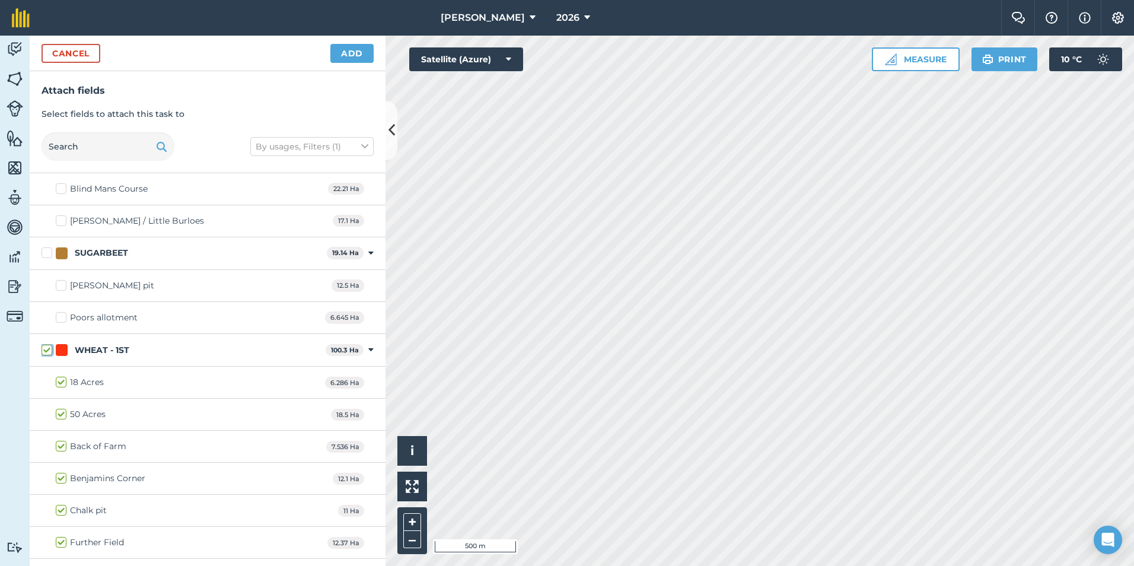
checkbox input "true"
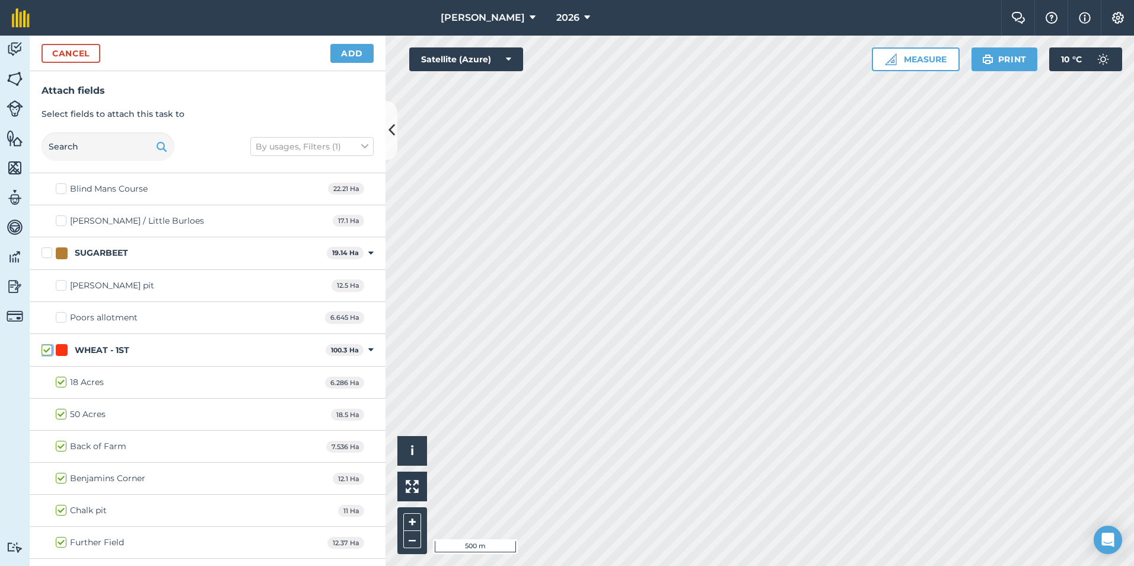
checkbox input "true"
click at [353, 55] on button "Add" at bounding box center [351, 53] width 43 height 19
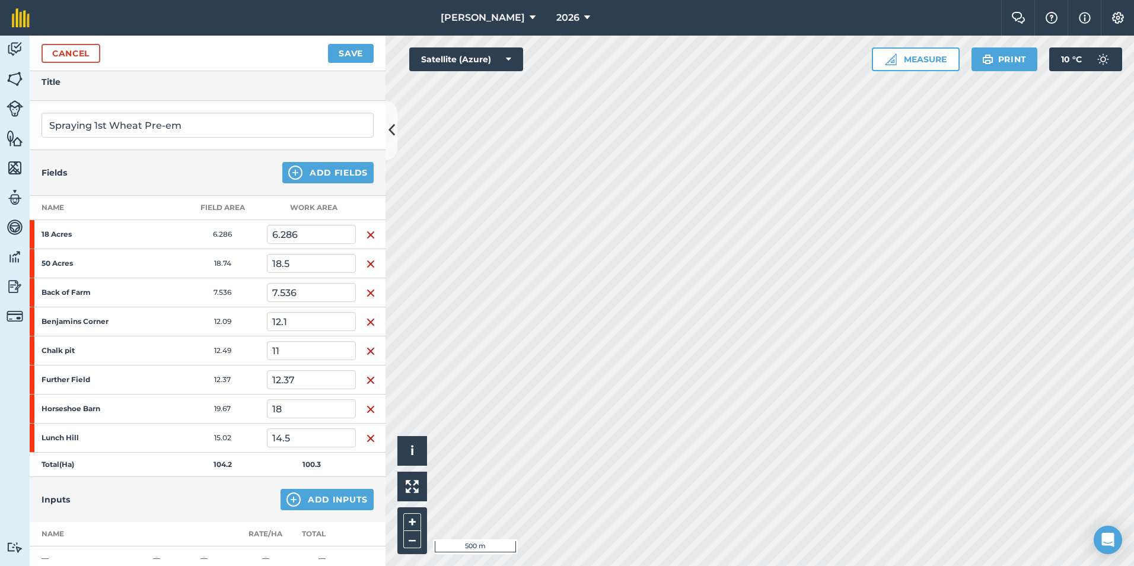
scroll to position [237, 0]
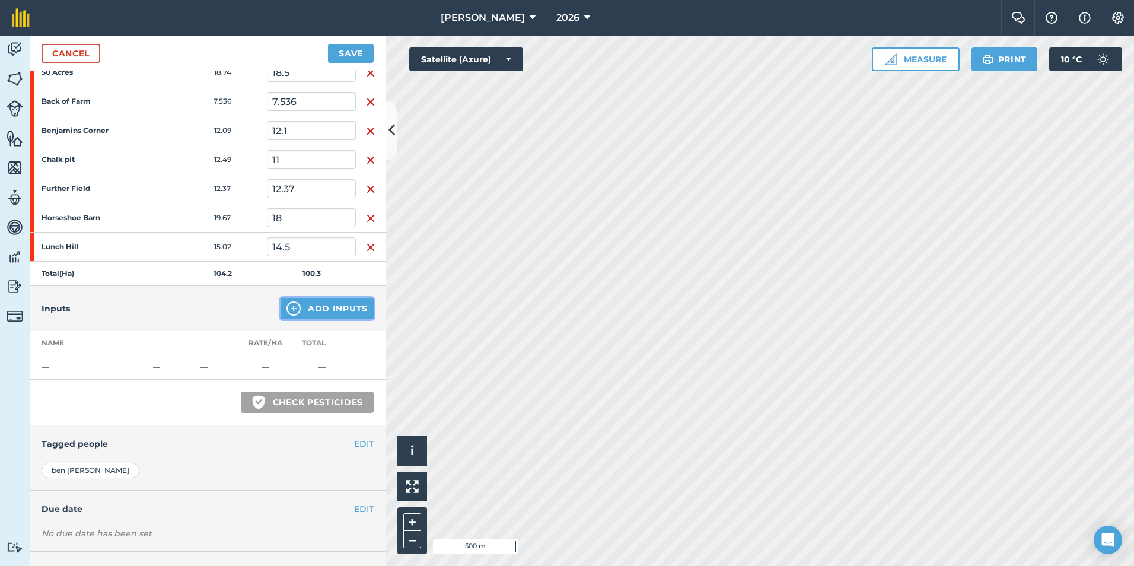
click at [307, 310] on button "Add Inputs" at bounding box center [326, 308] width 93 height 21
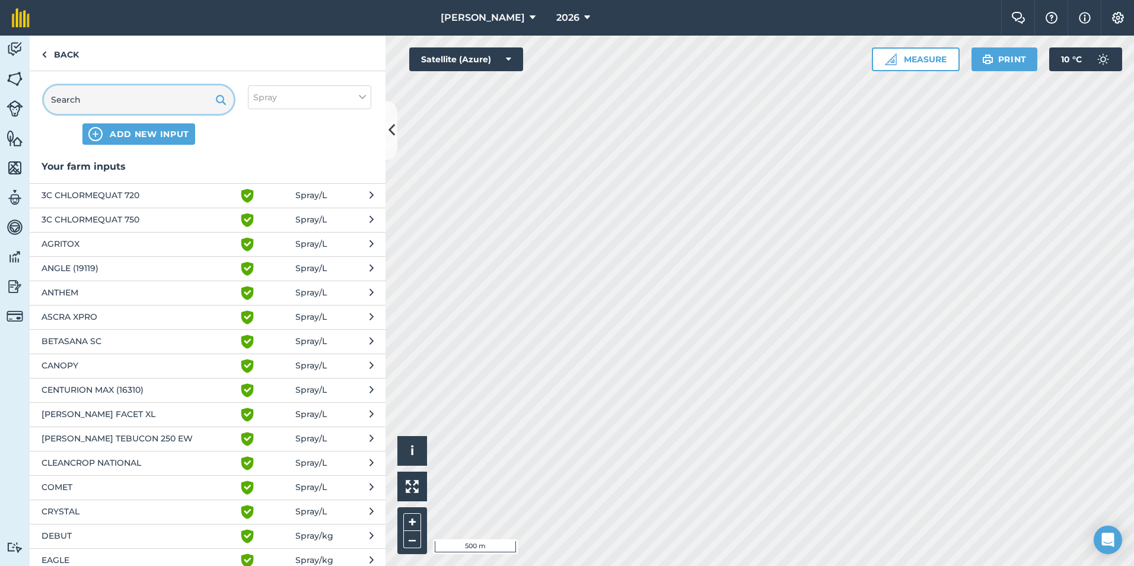
click at [123, 104] on input "text" at bounding box center [139, 99] width 190 height 28
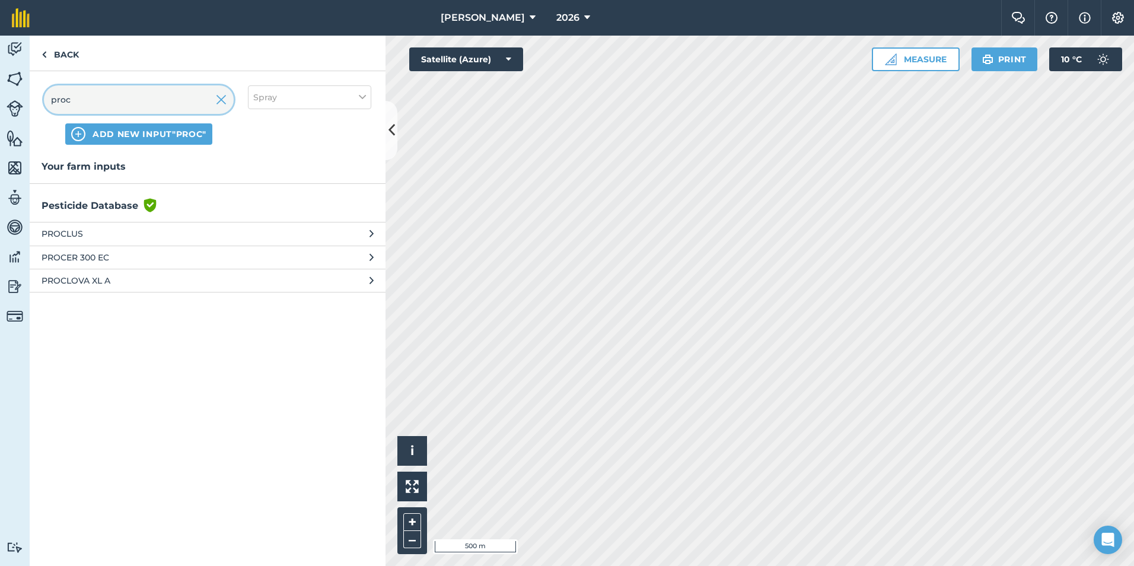
type input "proc"
click at [60, 230] on span "PROCLUS" at bounding box center [139, 233] width 194 height 13
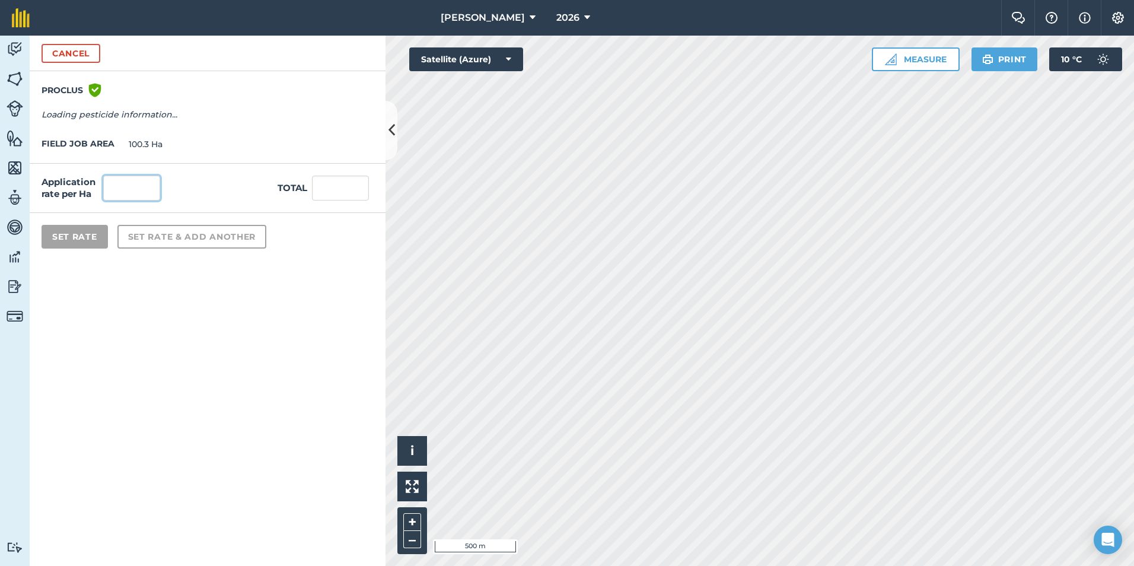
click at [134, 190] on input "text" at bounding box center [131, 188] width 57 height 25
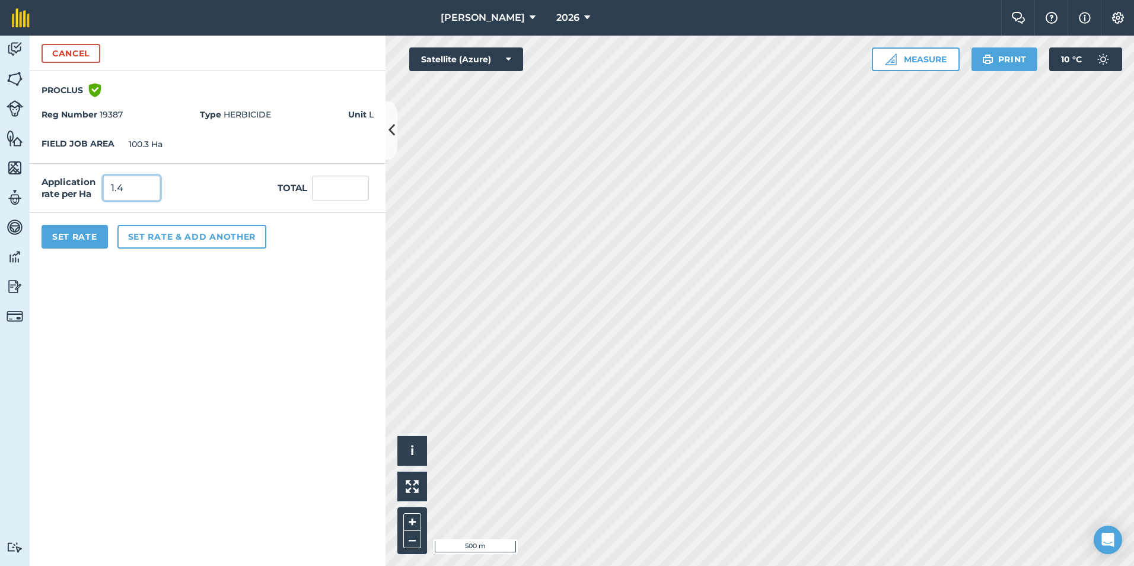
type input "1.4"
type input "140.42"
click at [211, 329] on form "Cancel PROCLUS Green shield with white tick Reg Number 19387 Type HERBICIDE Uni…" at bounding box center [208, 301] width 356 height 530
click at [148, 235] on button "Set rate & add another" at bounding box center [191, 237] width 149 height 24
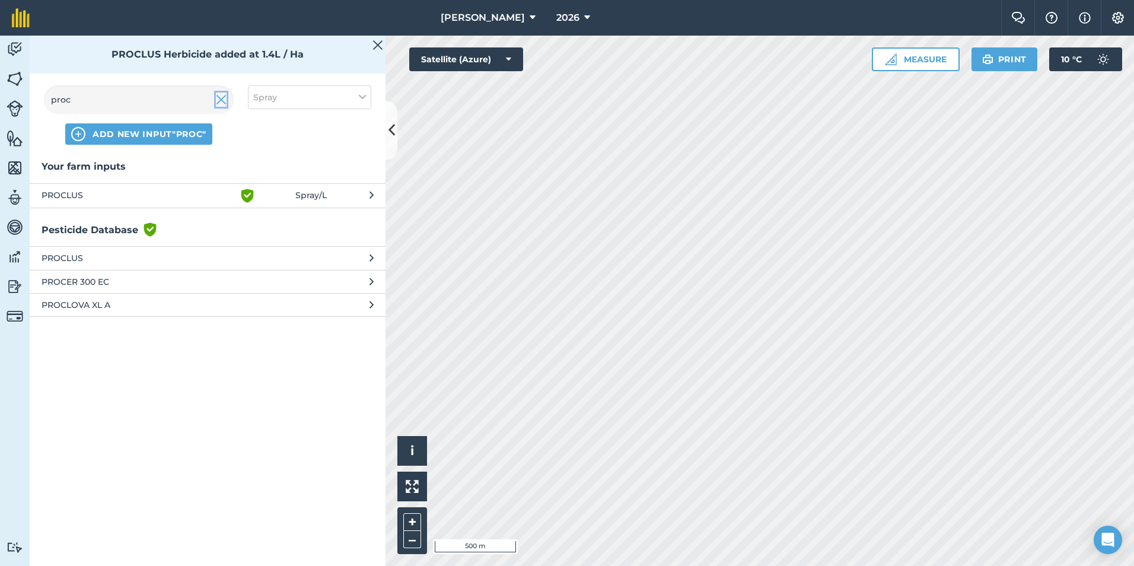
click at [220, 101] on img at bounding box center [221, 100] width 11 height 14
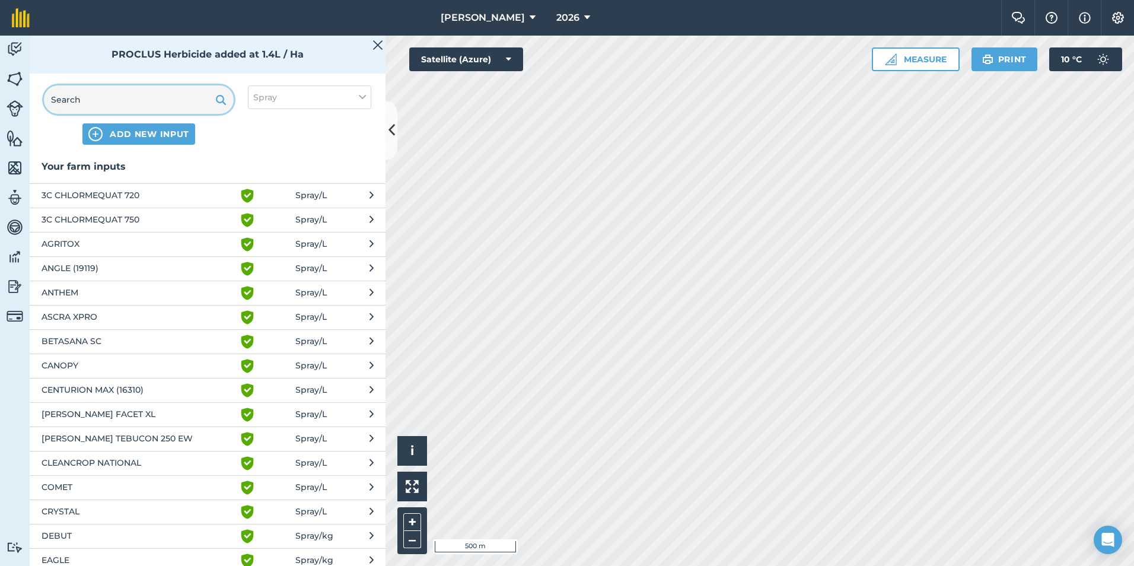
click at [176, 96] on input "text" at bounding box center [139, 99] width 190 height 28
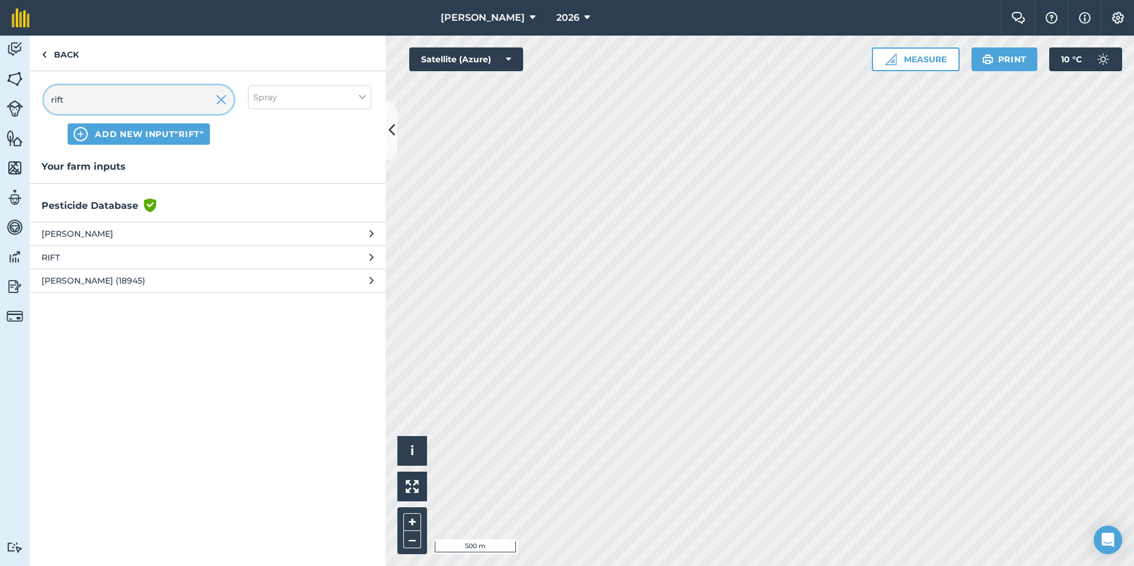
type input "rift"
click at [71, 260] on span "RIFT" at bounding box center [139, 257] width 194 height 13
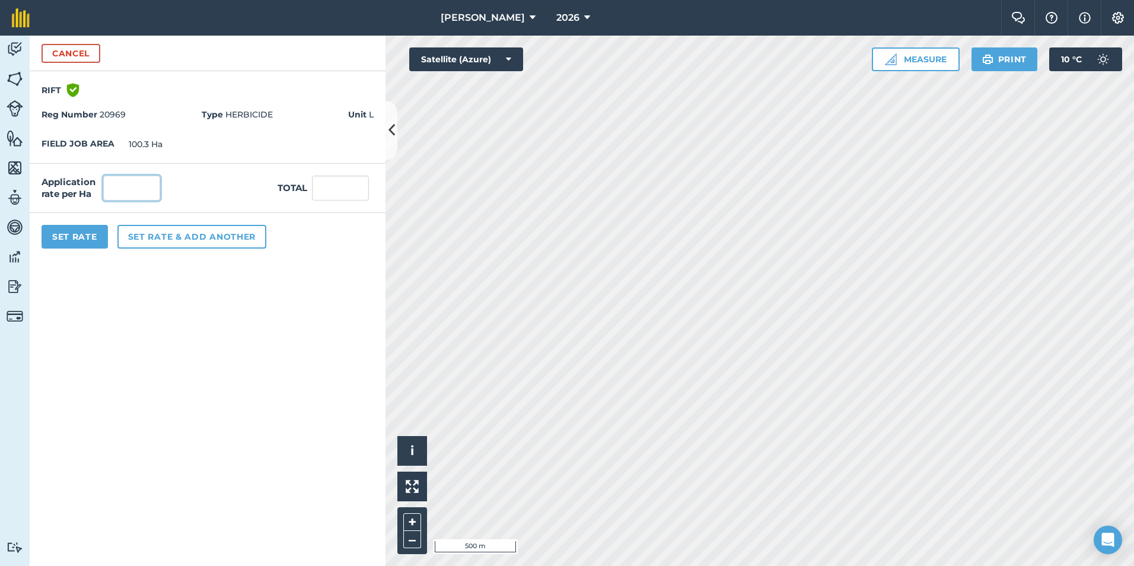
click at [127, 196] on input "text" at bounding box center [131, 188] width 57 height 25
type input "0.6"
type input "60.18"
click at [177, 292] on form "Cancel RIFT Green shield with white tick Reg Number 20969 Type HERBICIDE Unit L…" at bounding box center [208, 301] width 356 height 530
click at [69, 236] on button "Set Rate" at bounding box center [75, 237] width 66 height 24
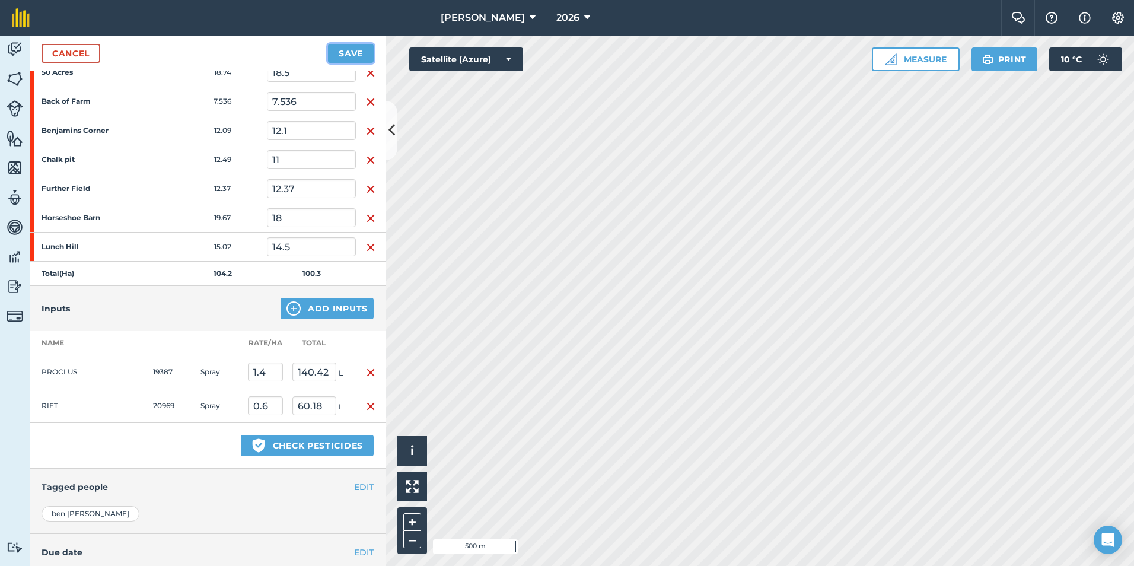
click at [343, 53] on button "Save" at bounding box center [351, 53] width 46 height 19
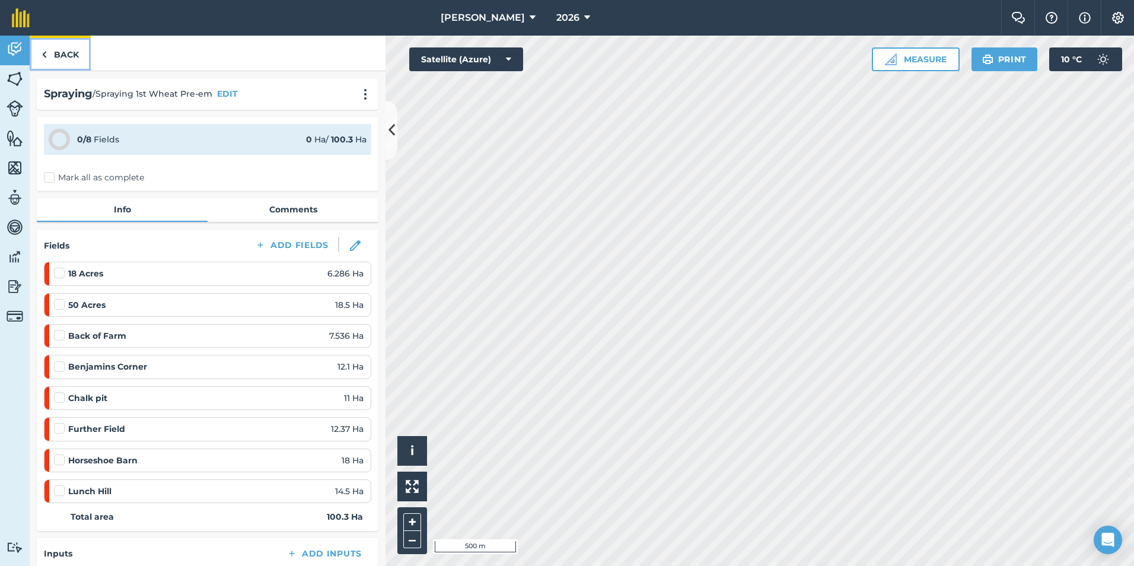
click at [64, 53] on link "Back" at bounding box center [60, 53] width 61 height 35
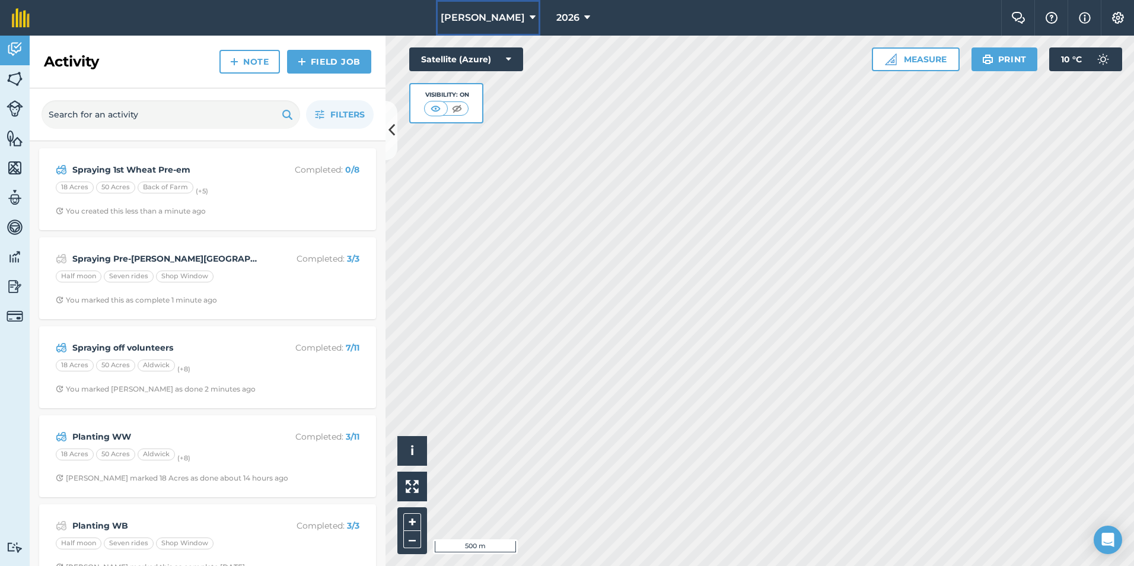
drag, startPoint x: 503, startPoint y: 16, endPoint x: 498, endPoint y: 22, distance: 8.0
click at [503, 16] on span "[PERSON_NAME]" at bounding box center [483, 18] width 84 height 14
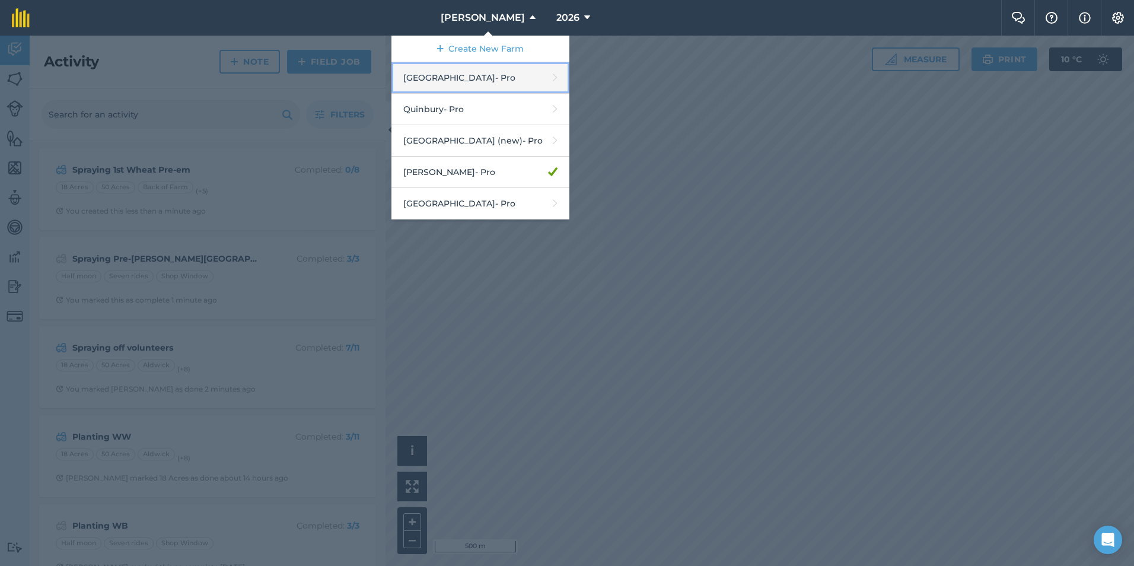
click at [467, 84] on link "Hyde Hall - Pro" at bounding box center [480, 77] width 178 height 31
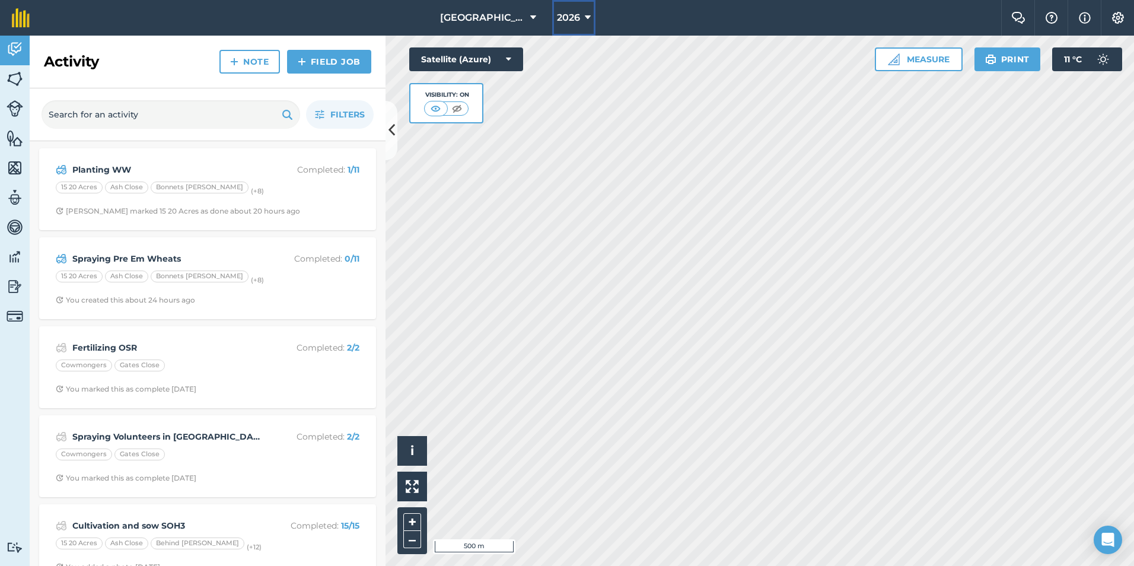
click at [585, 16] on icon at bounding box center [588, 18] width 6 height 14
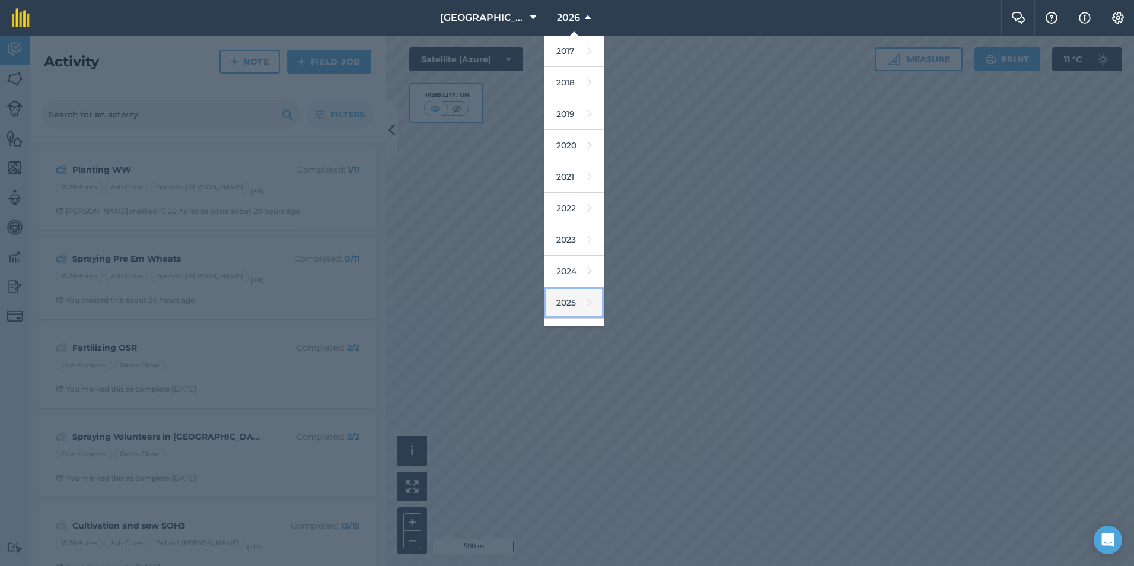
click at [552, 301] on link "2025" at bounding box center [573, 302] width 59 height 31
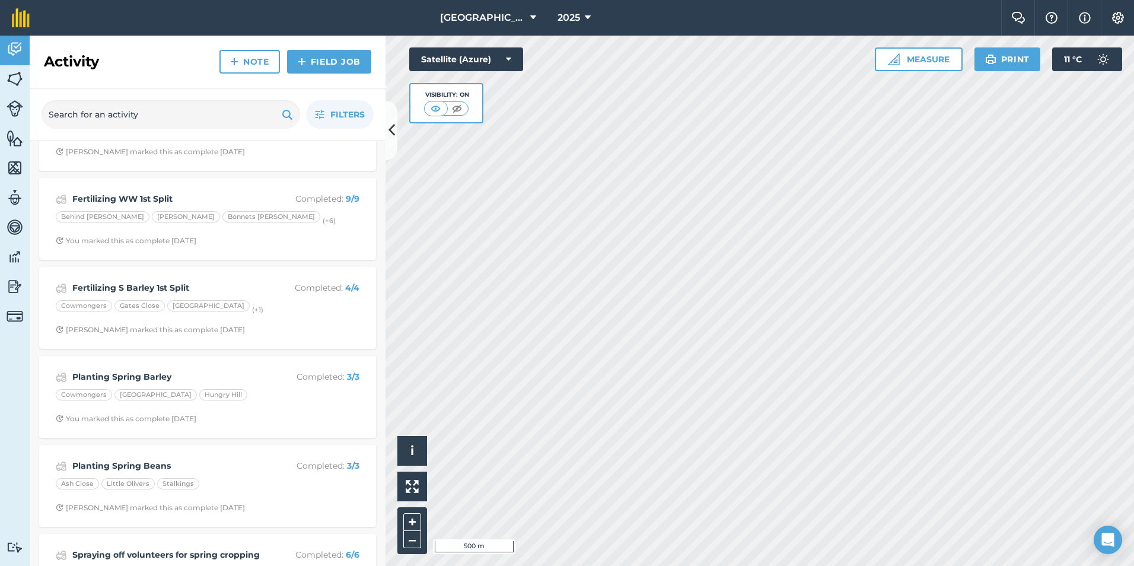
scroll to position [1898, 0]
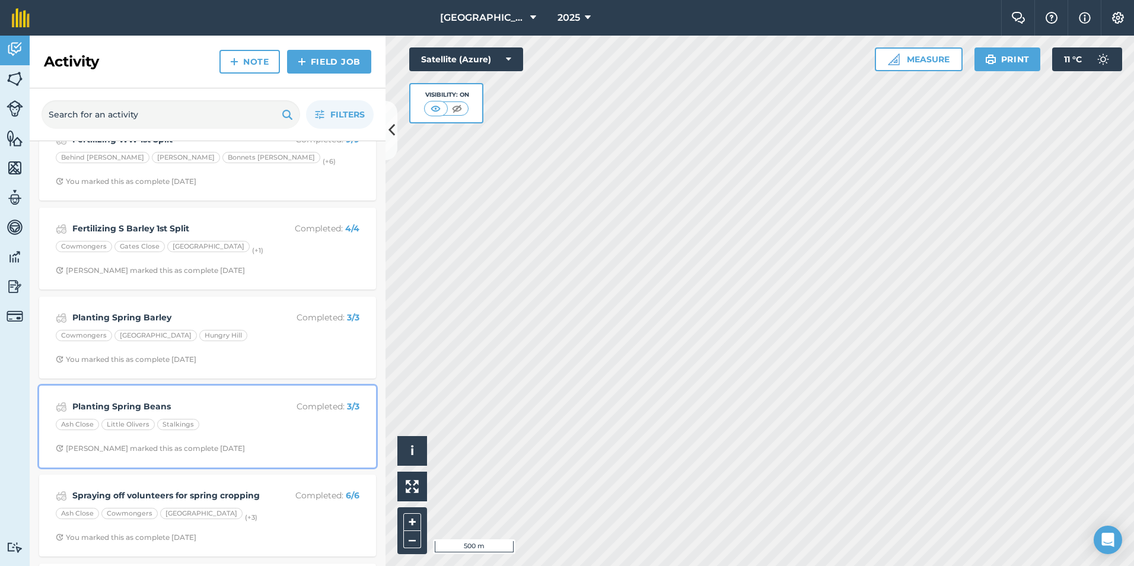
click at [122, 400] on strong "Planting Spring Beans" at bounding box center [166, 406] width 188 height 13
